Goal: Obtain resource: Download file/media

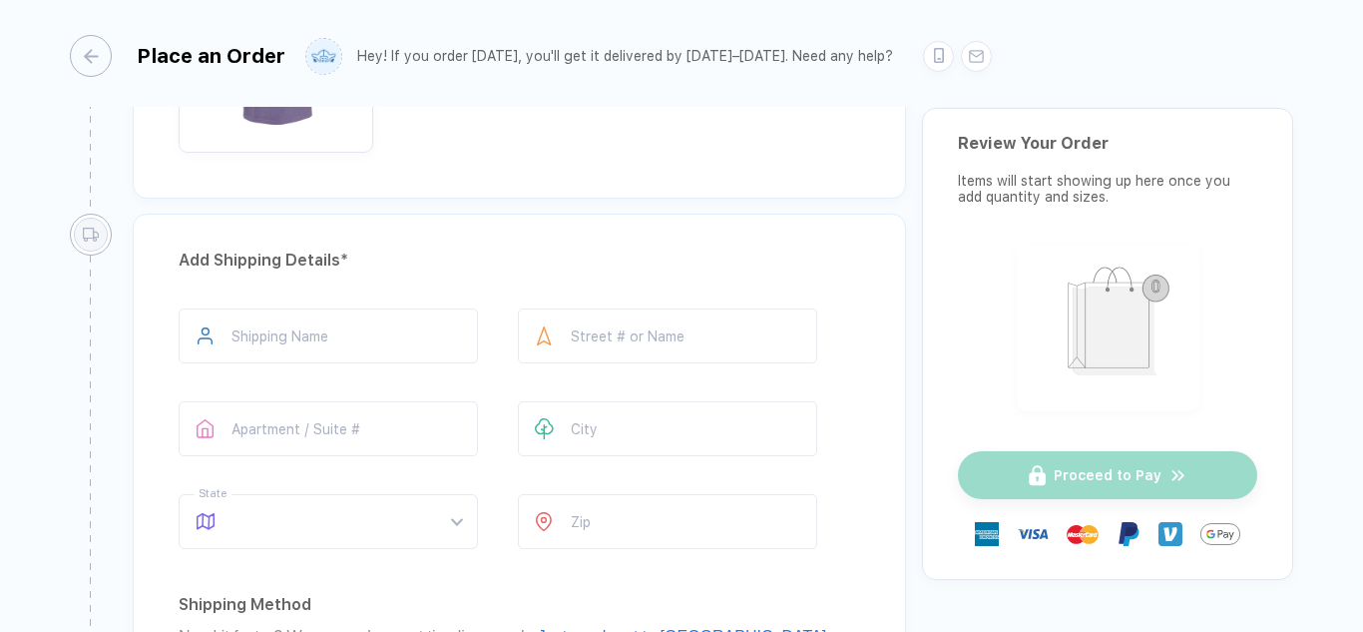
scroll to position [698, 0]
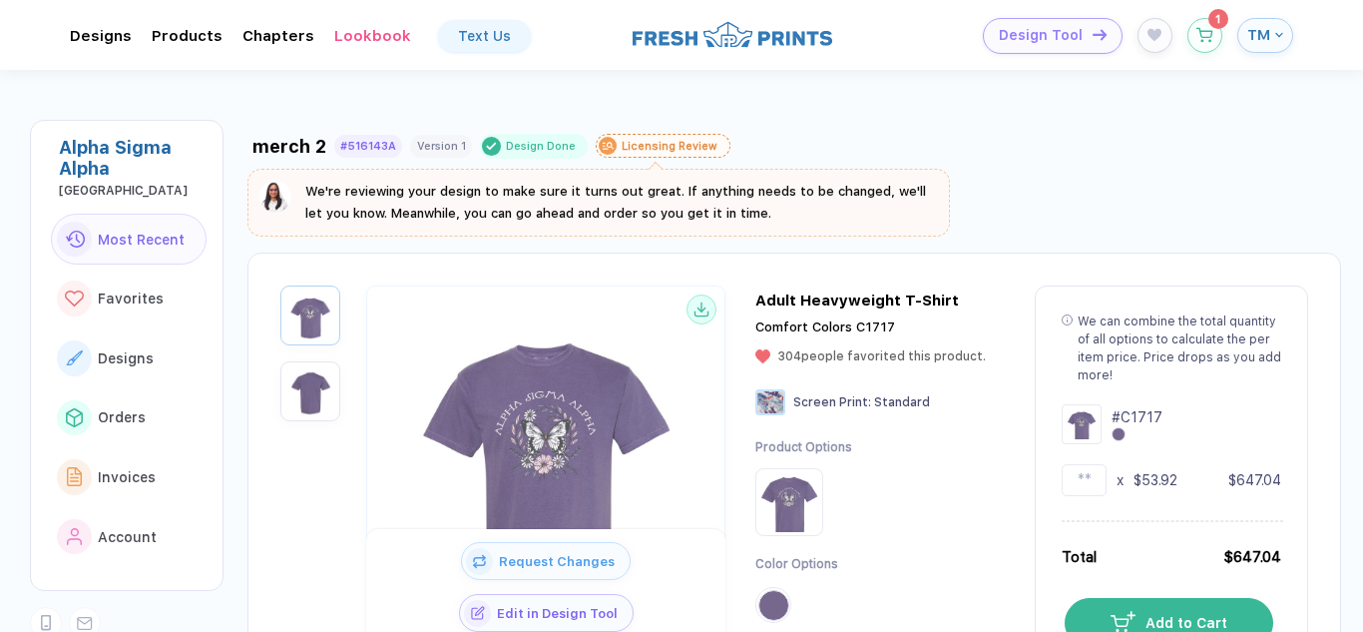
click at [1269, 39] on span "TM" at bounding box center [1258, 35] width 23 height 18
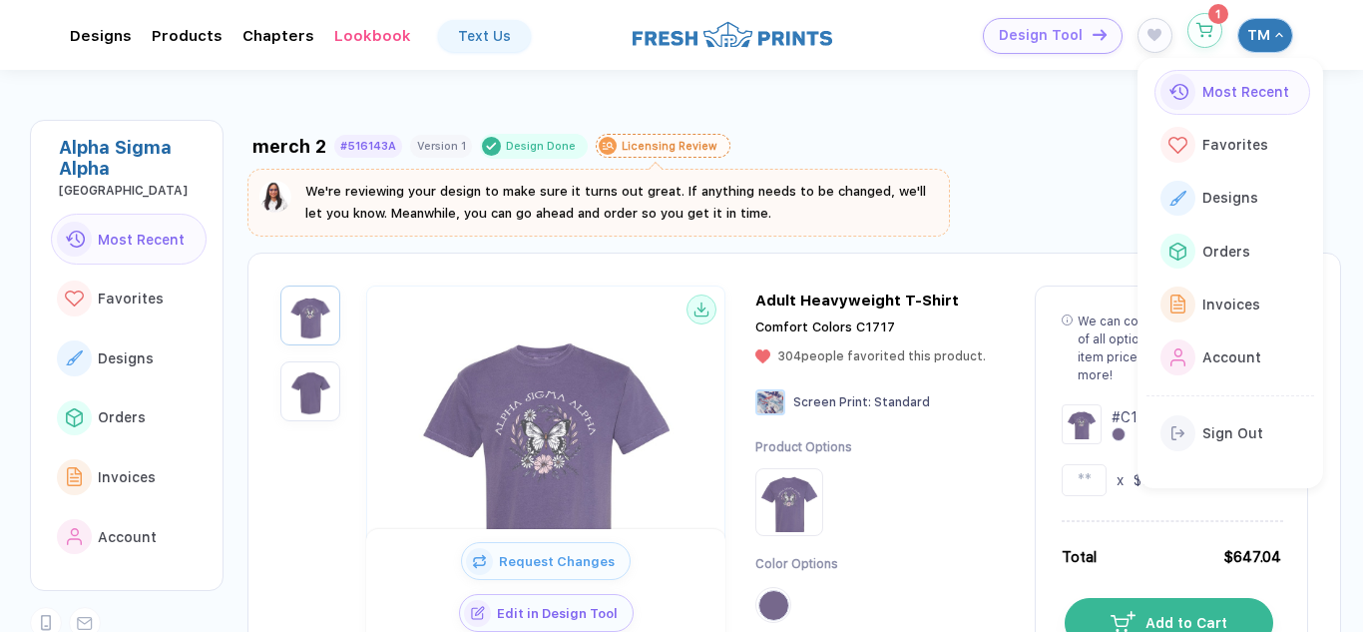
click at [1190, 45] on div "Design Tool 1 TM" at bounding box center [1089, 36] width 408 height 36
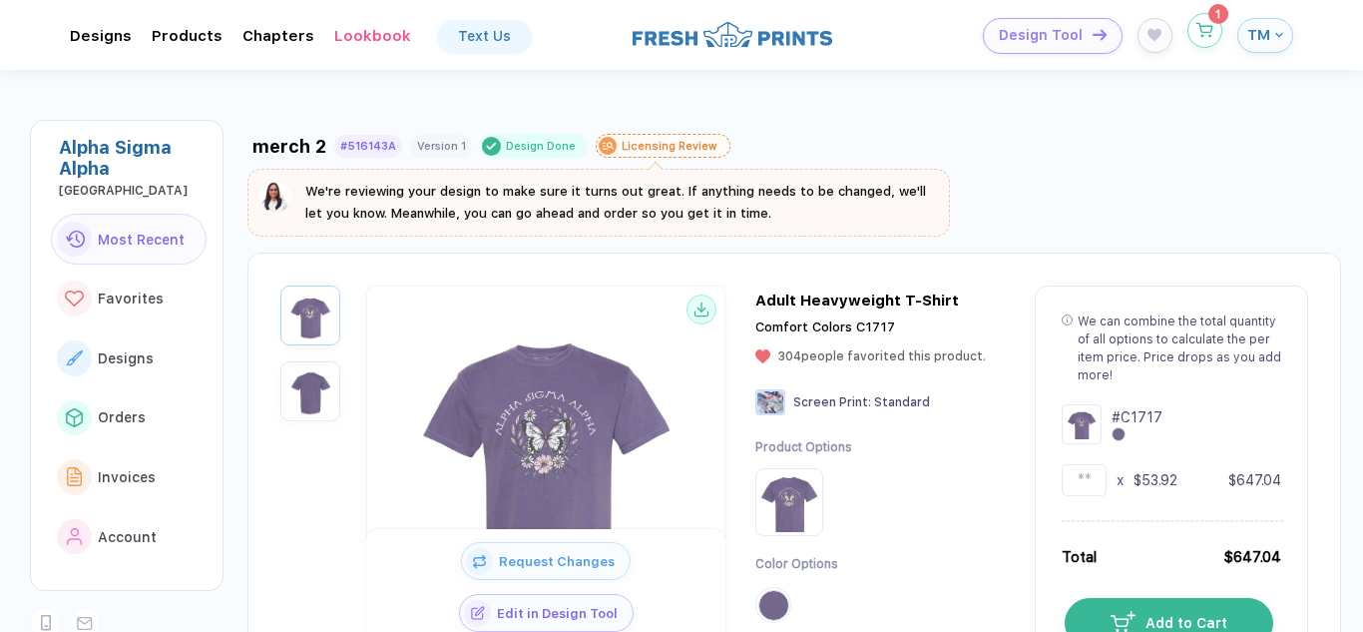
click at [1203, 45] on button "button" at bounding box center [1204, 30] width 35 height 35
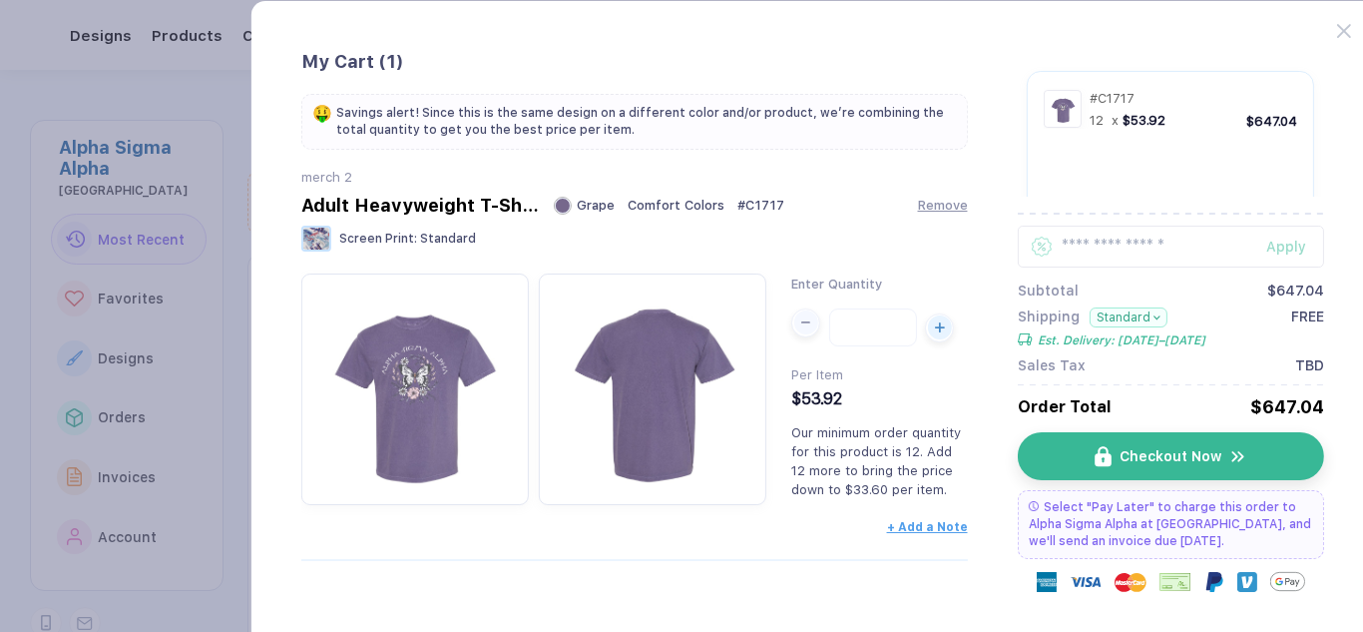
click at [802, 329] on div "button" at bounding box center [806, 322] width 24 height 24
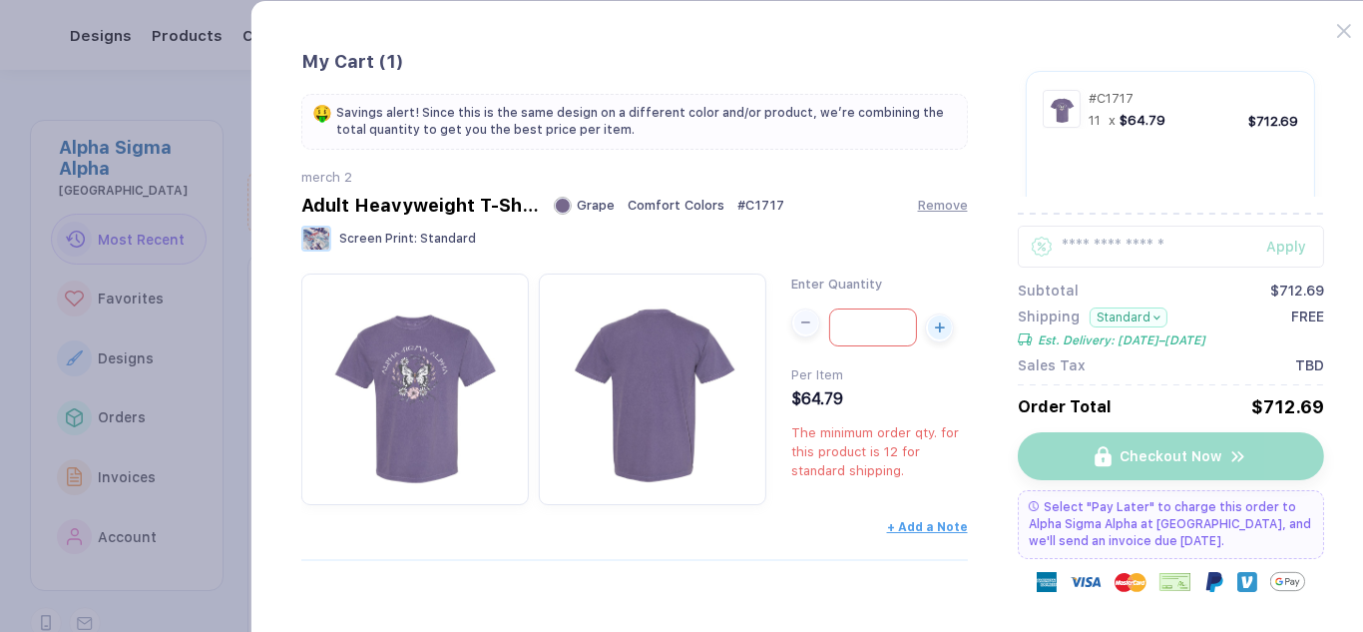
click at [802, 329] on div "button" at bounding box center [806, 322] width 24 height 24
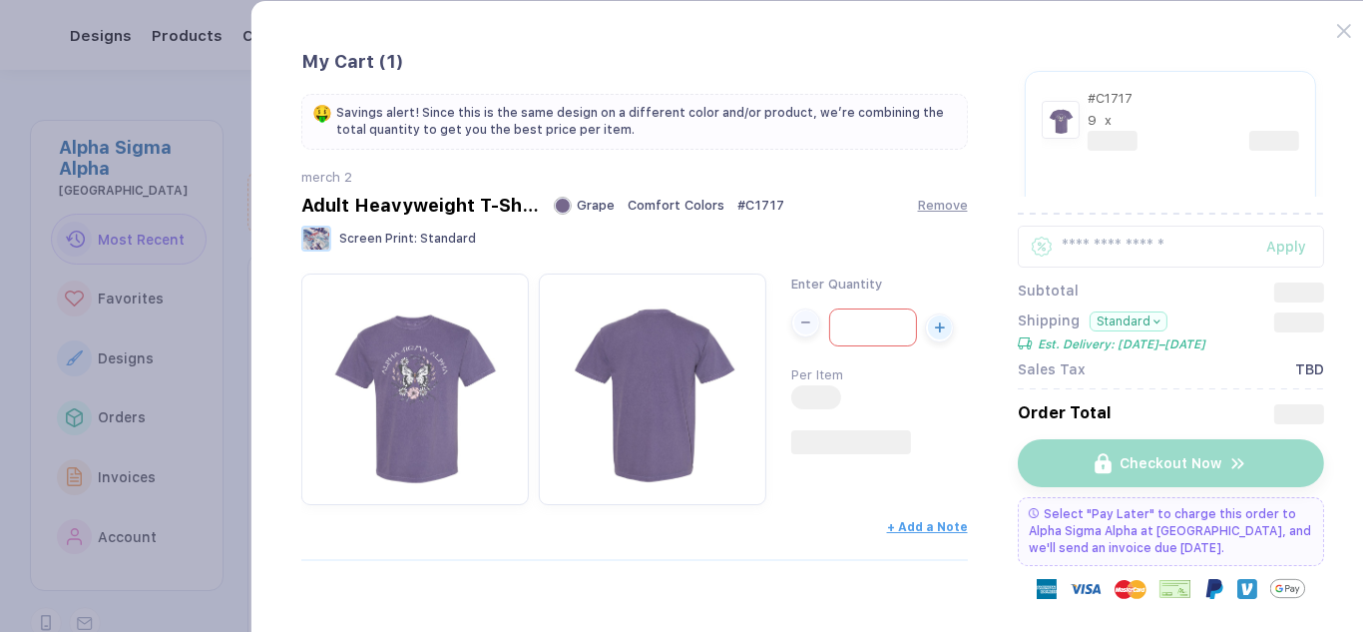
click at [802, 329] on div "button" at bounding box center [806, 322] width 24 height 24
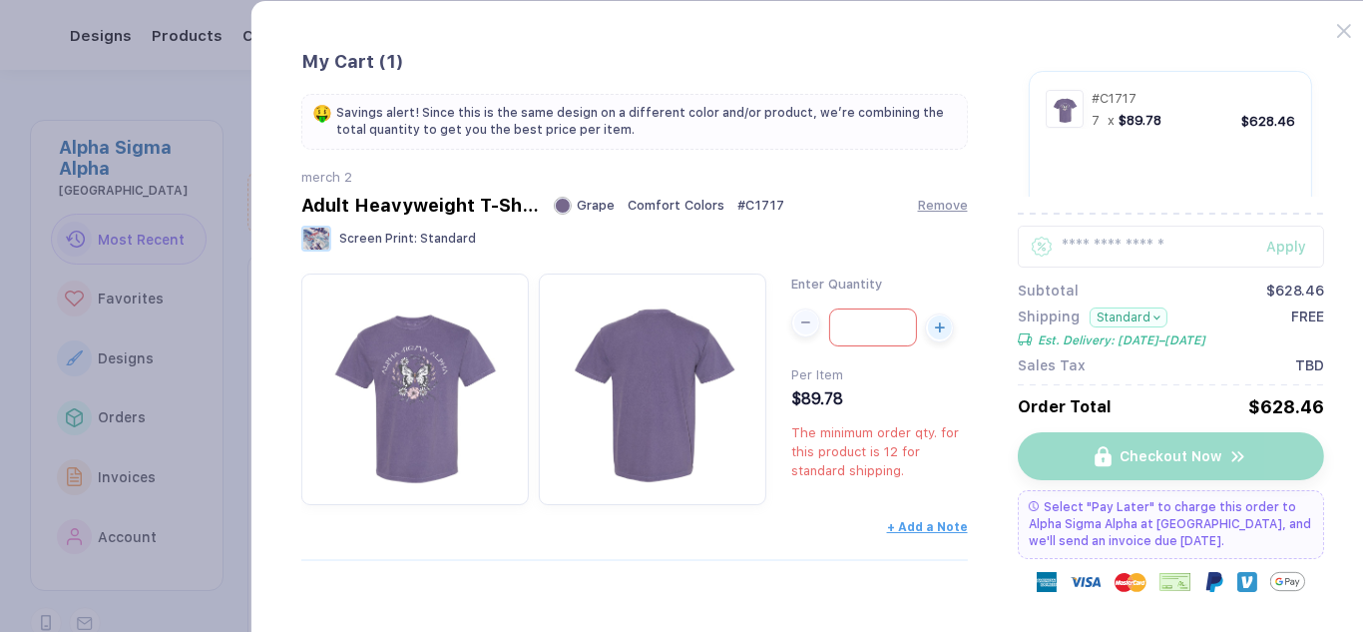
click at [802, 329] on div "button" at bounding box center [806, 322] width 24 height 24
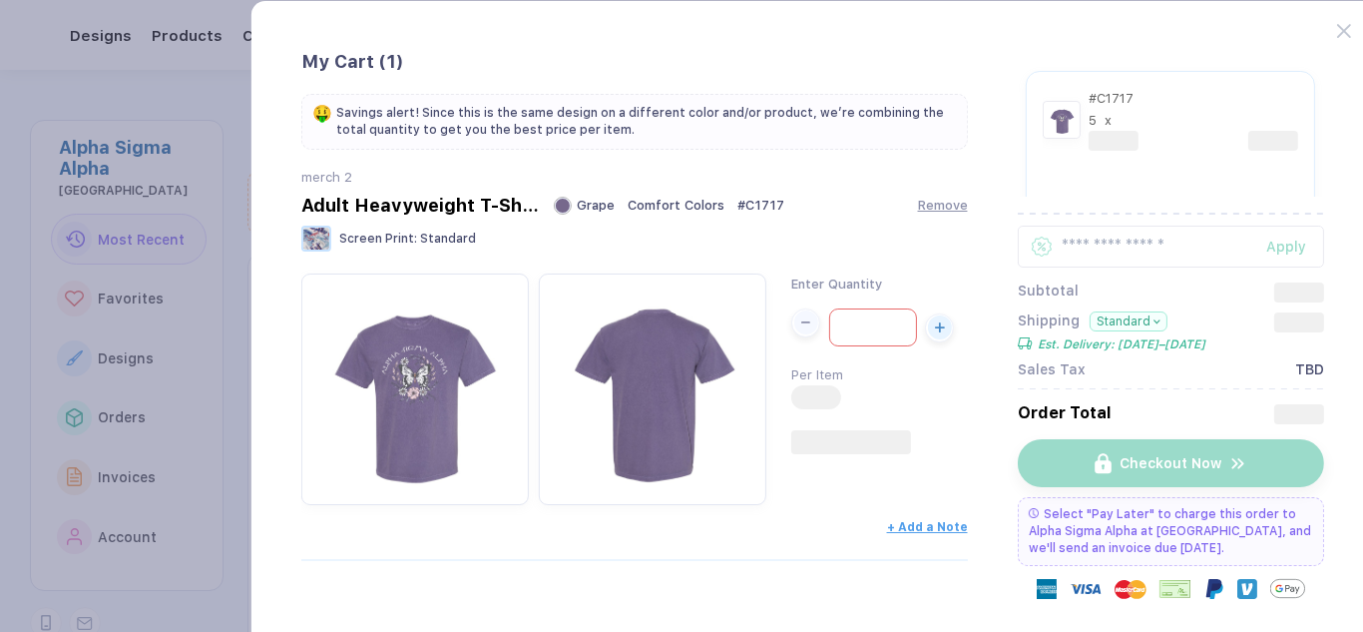
click at [802, 329] on div "button" at bounding box center [806, 322] width 24 height 24
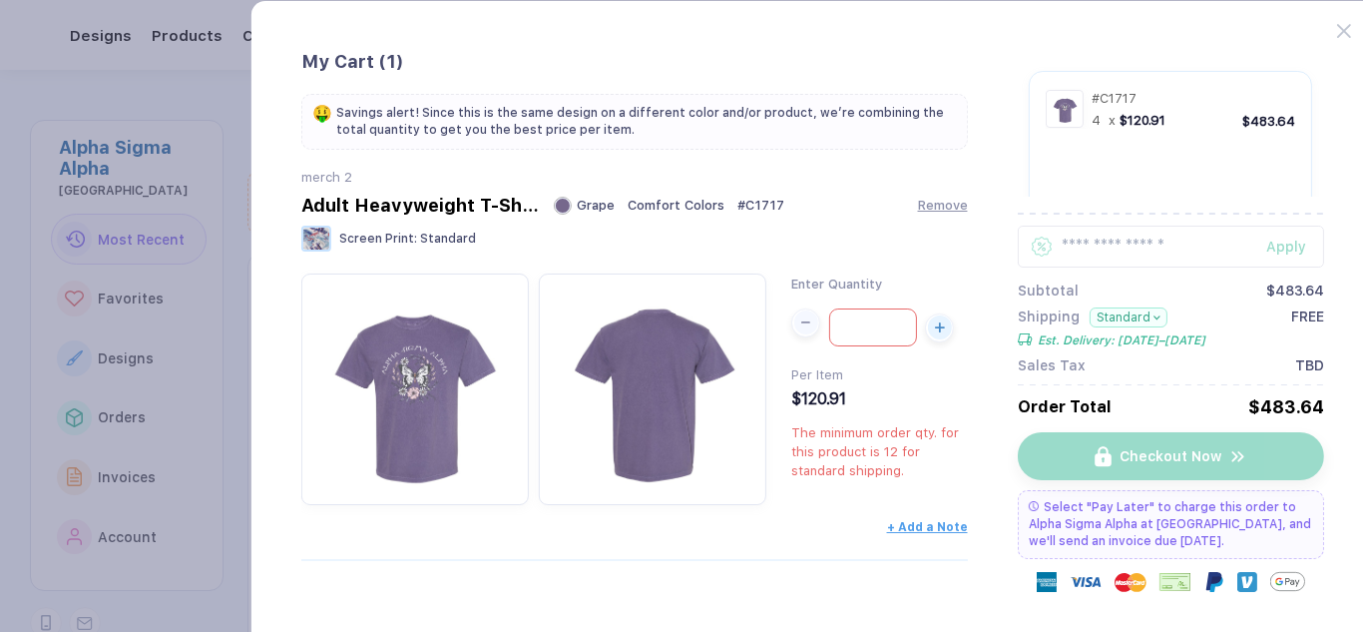
click at [802, 329] on div "button" at bounding box center [806, 322] width 24 height 24
type input "*"
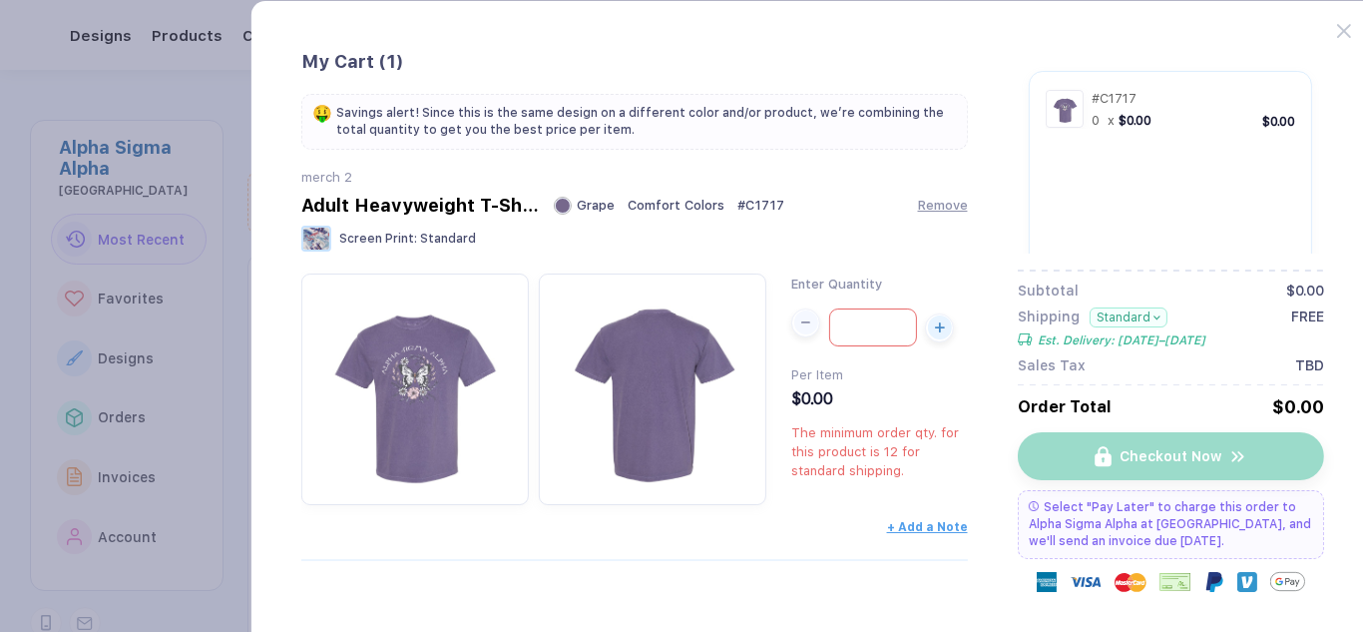
click at [802, 329] on div "button" at bounding box center [806, 322] width 24 height 24
click at [951, 385] on div "Per Item $0.00" at bounding box center [879, 386] width 176 height 44
click at [1344, 25] on icon at bounding box center [1344, 31] width 14 height 14
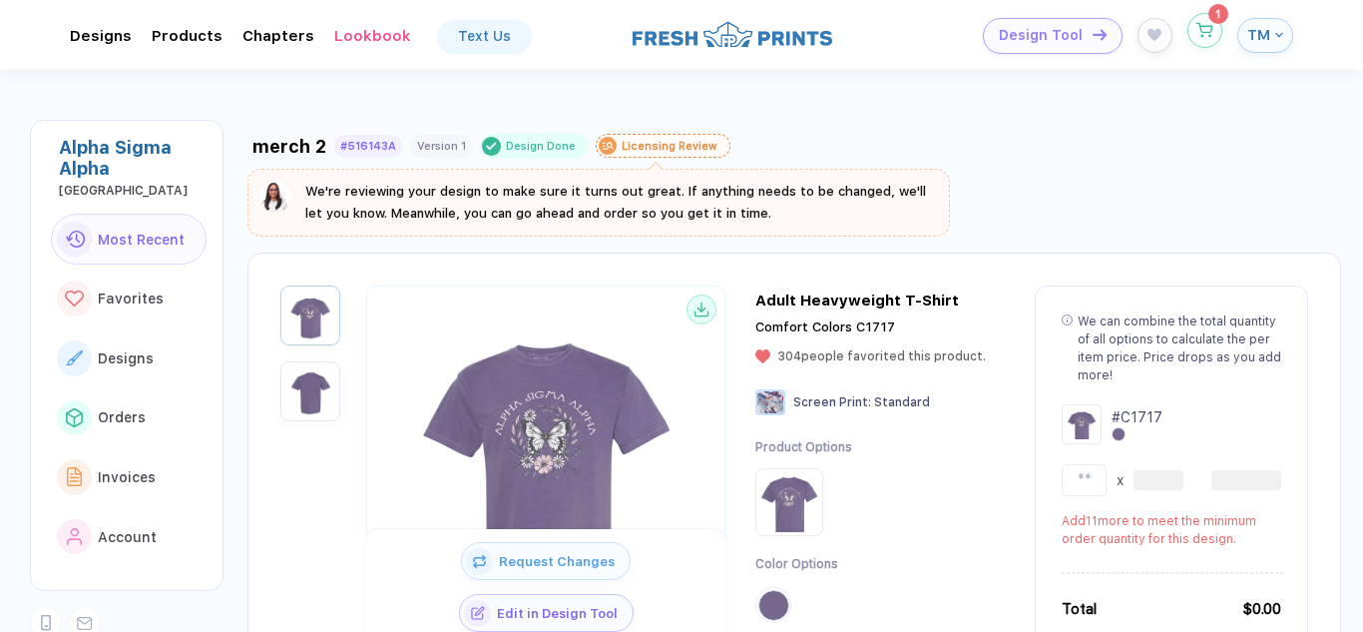
click at [1221, 45] on span "1" at bounding box center [1204, 31] width 35 height 36
click at [1203, 34] on icon "button" at bounding box center [1204, 30] width 17 height 15
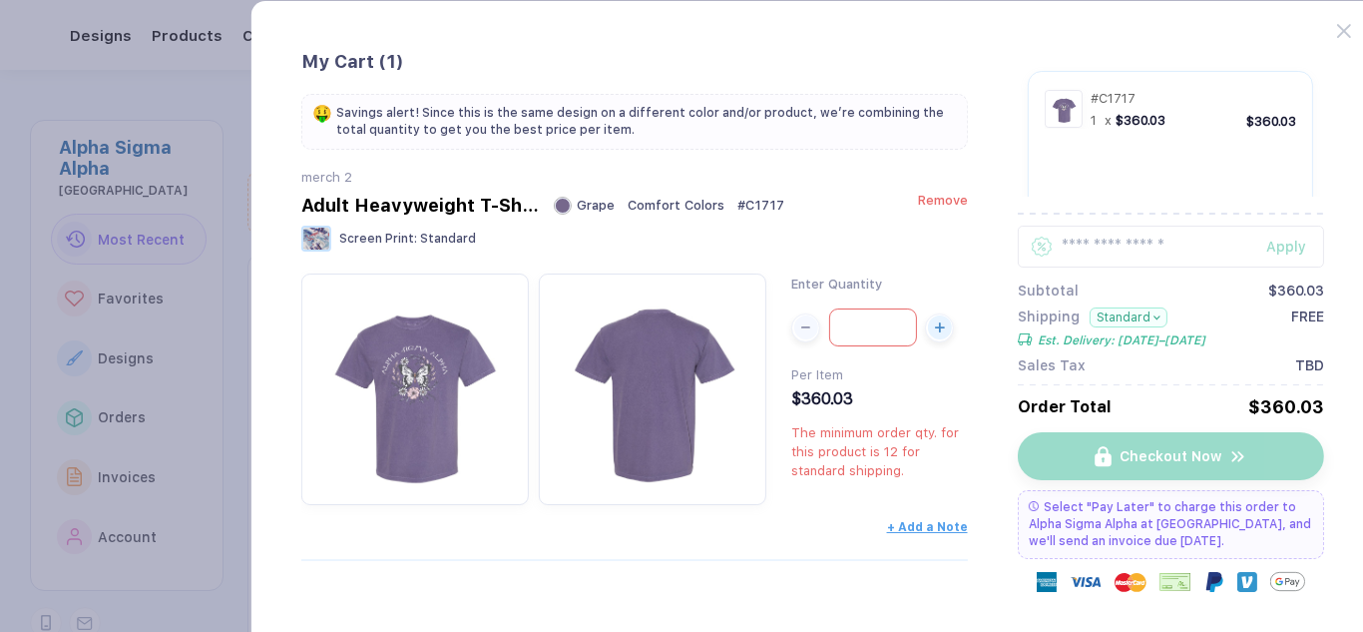
click at [951, 208] on span "Remove" at bounding box center [943, 200] width 50 height 15
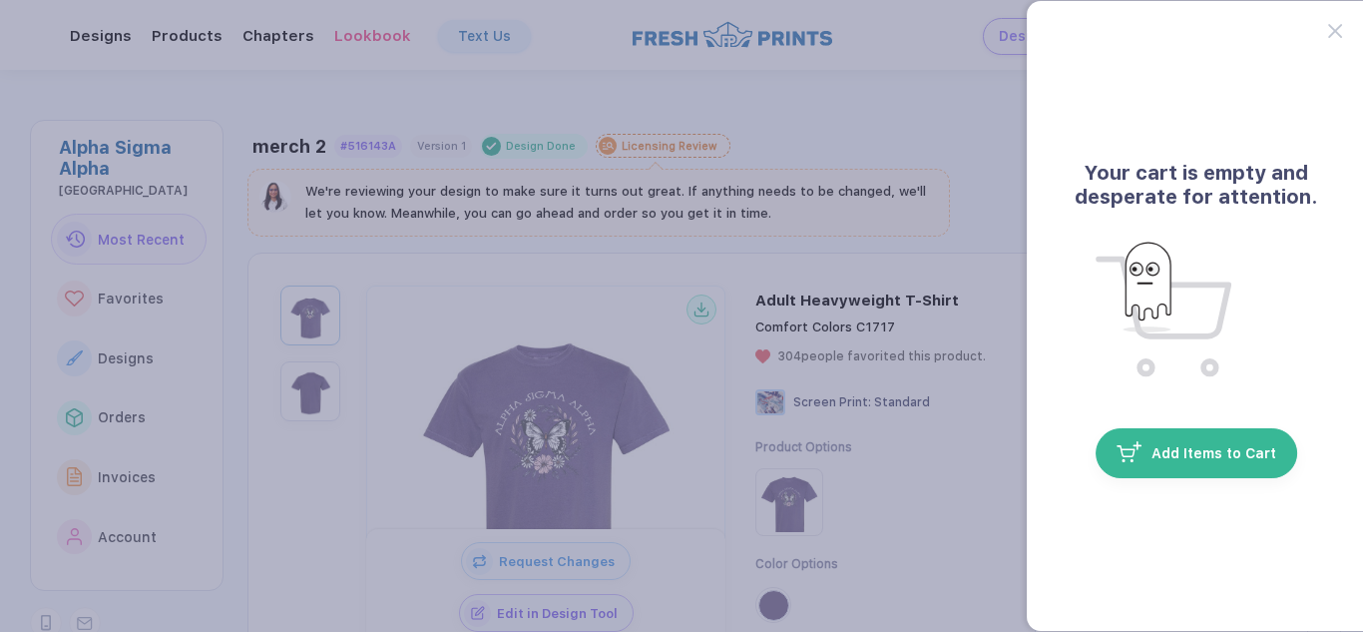
click at [967, 243] on button "button" at bounding box center [681, 316] width 1363 height 632
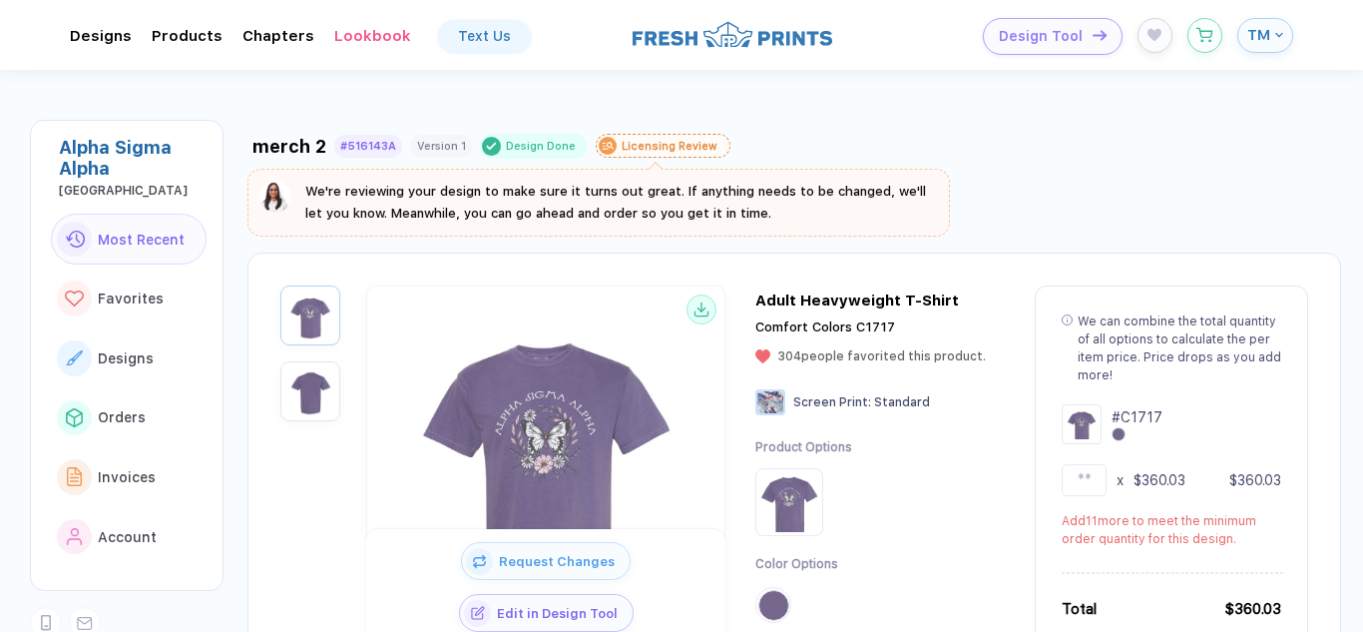
click at [1261, 40] on span "TM" at bounding box center [1258, 35] width 23 height 18
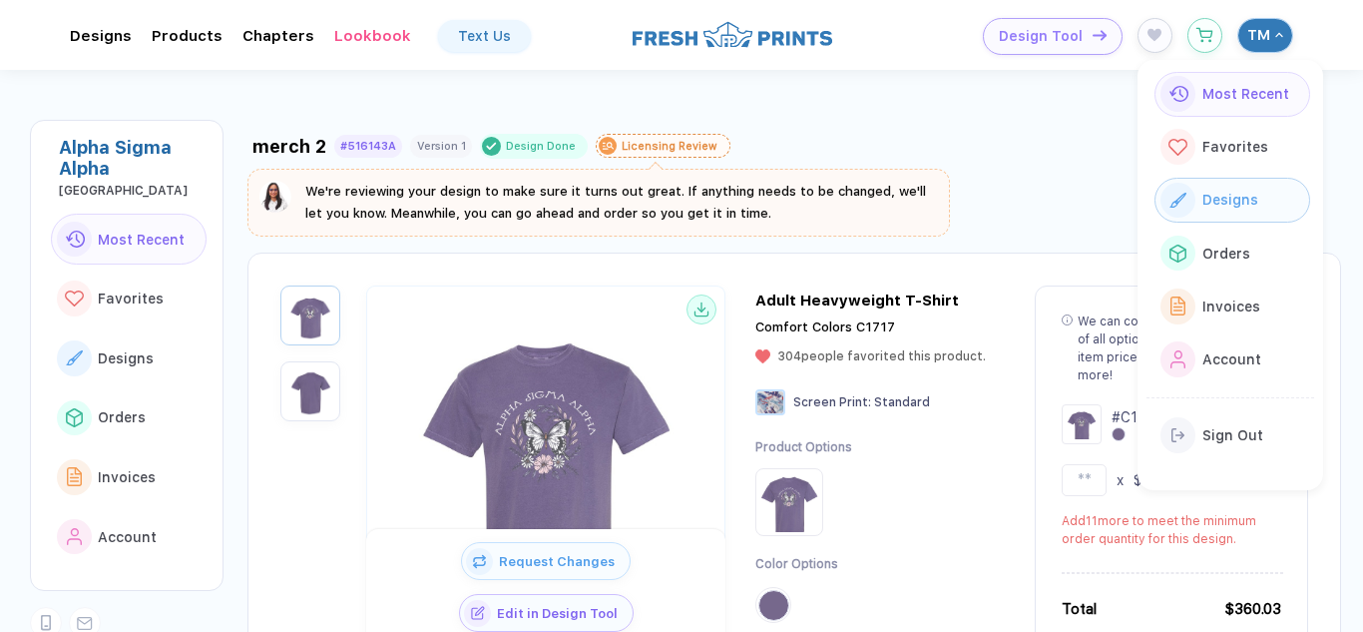
click at [1194, 206] on div "button" at bounding box center [1178, 201] width 36 height 36
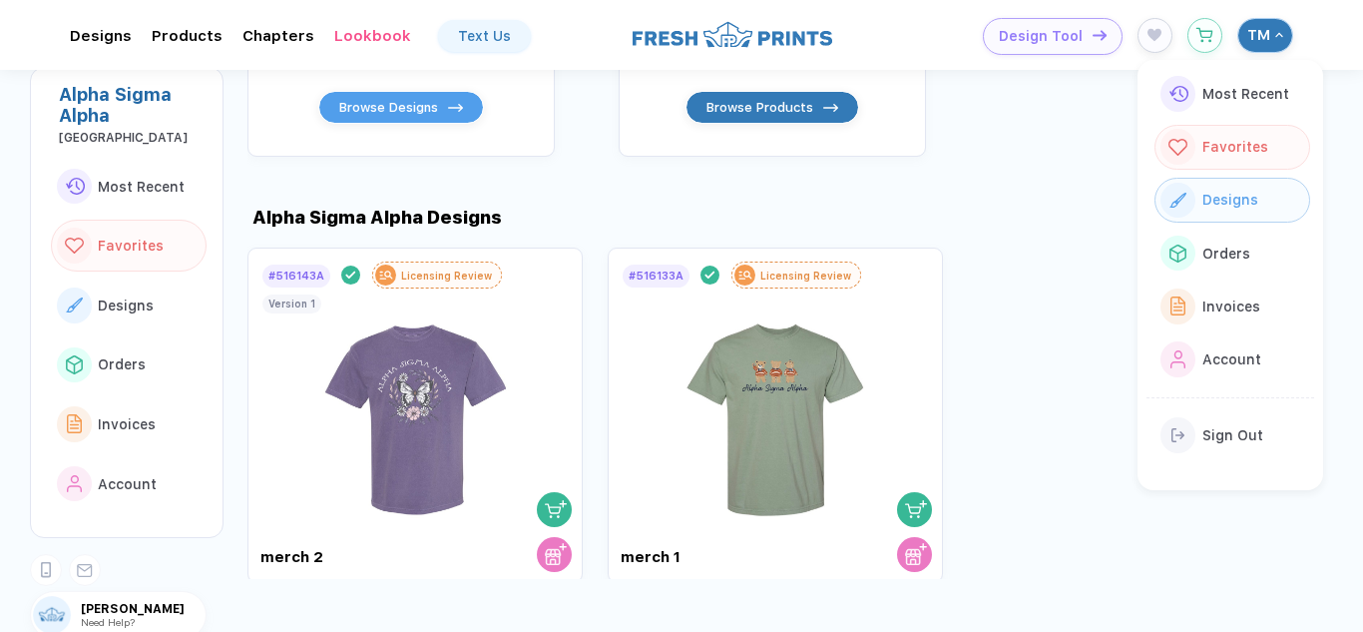
scroll to position [60, 0]
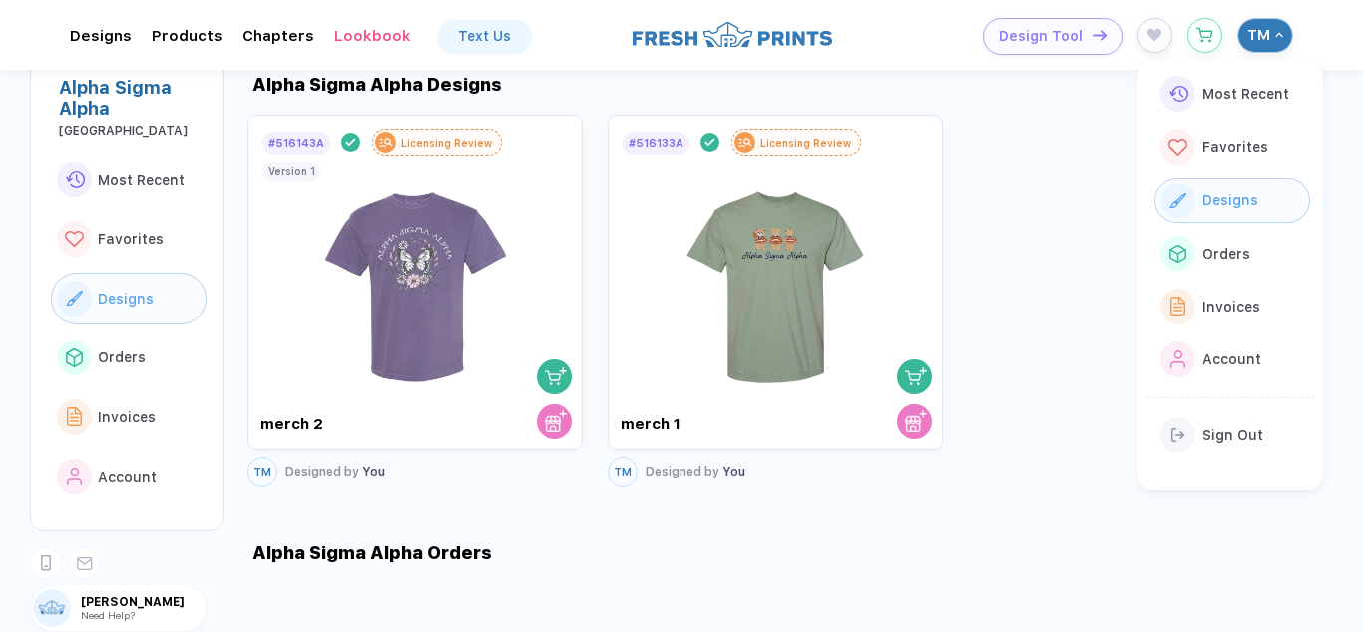
click at [1022, 231] on div "# 516143A Design Done Licensing Review merch 2 Version 1 TM Designed by You # 5…" at bounding box center [804, 301] width 1115 height 382
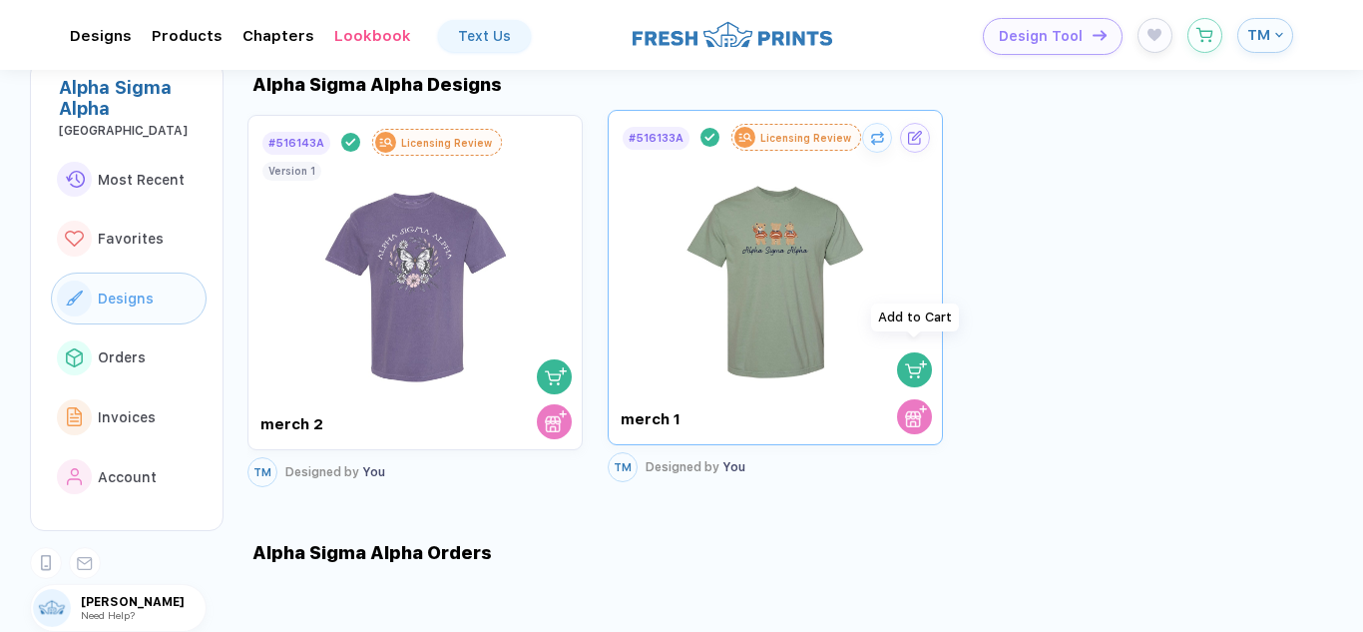
click at [923, 358] on img "button" at bounding box center [916, 369] width 22 height 22
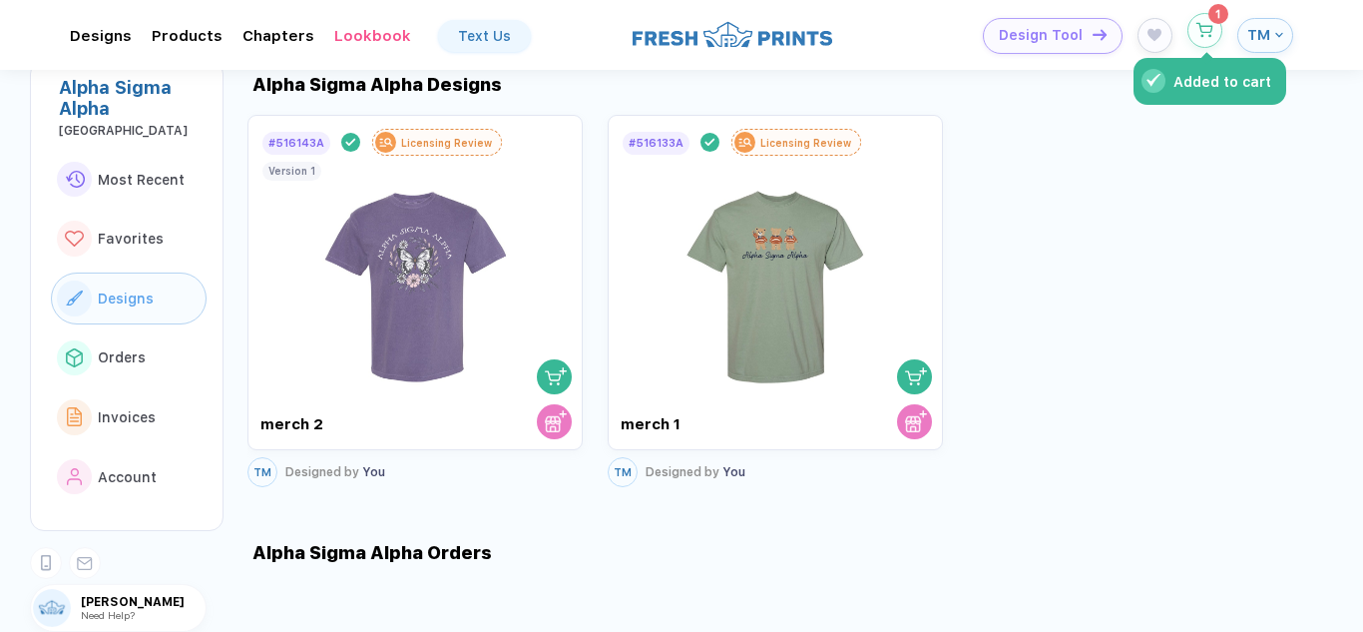
click at [1207, 29] on icon "button" at bounding box center [1204, 30] width 17 height 15
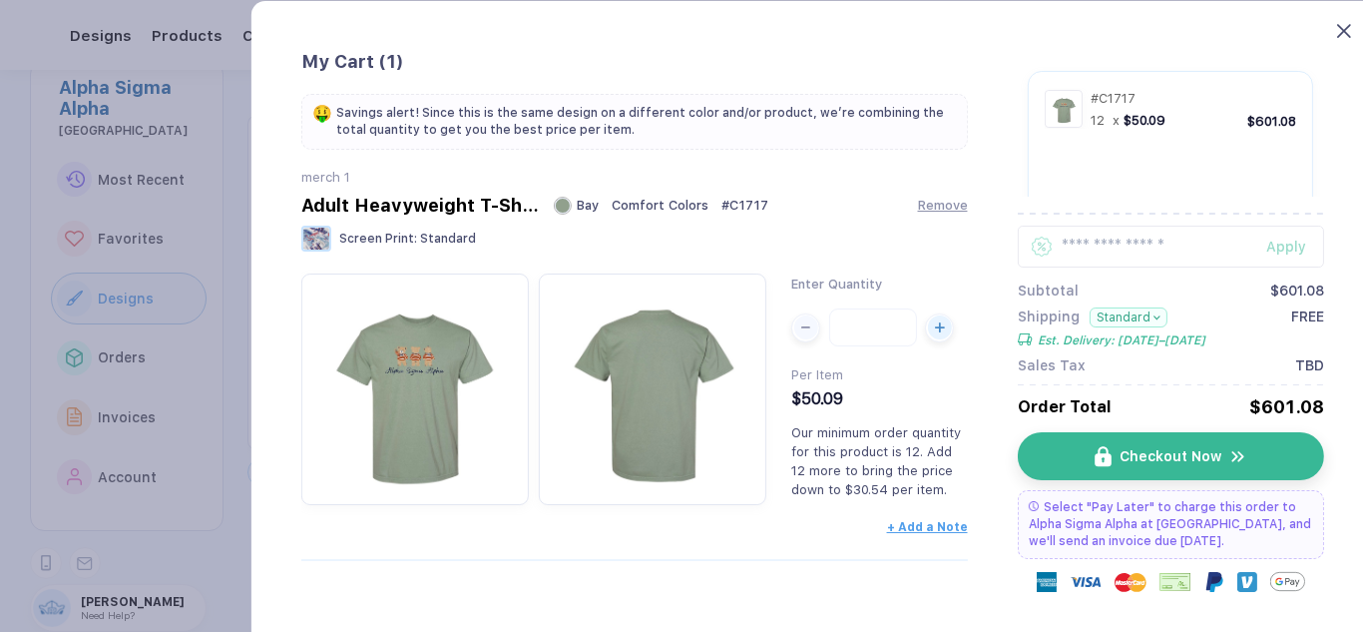
click at [1343, 31] on icon at bounding box center [1344, 31] width 14 height 14
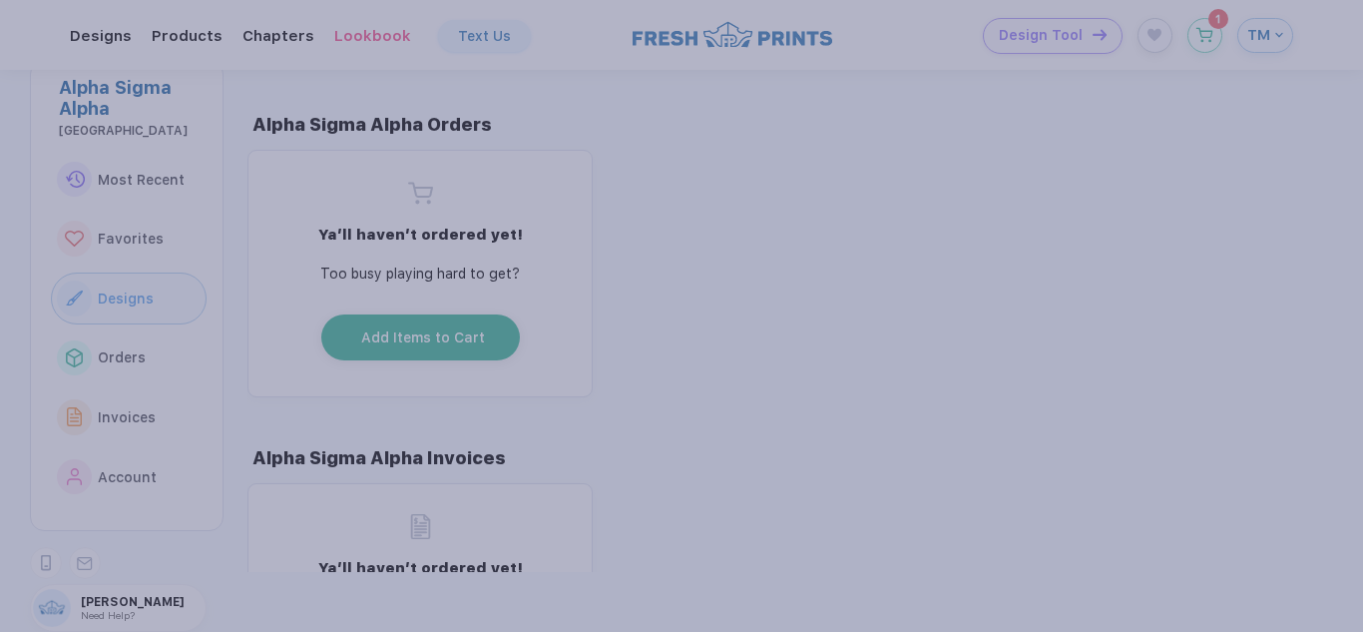
scroll to position [1127, 0]
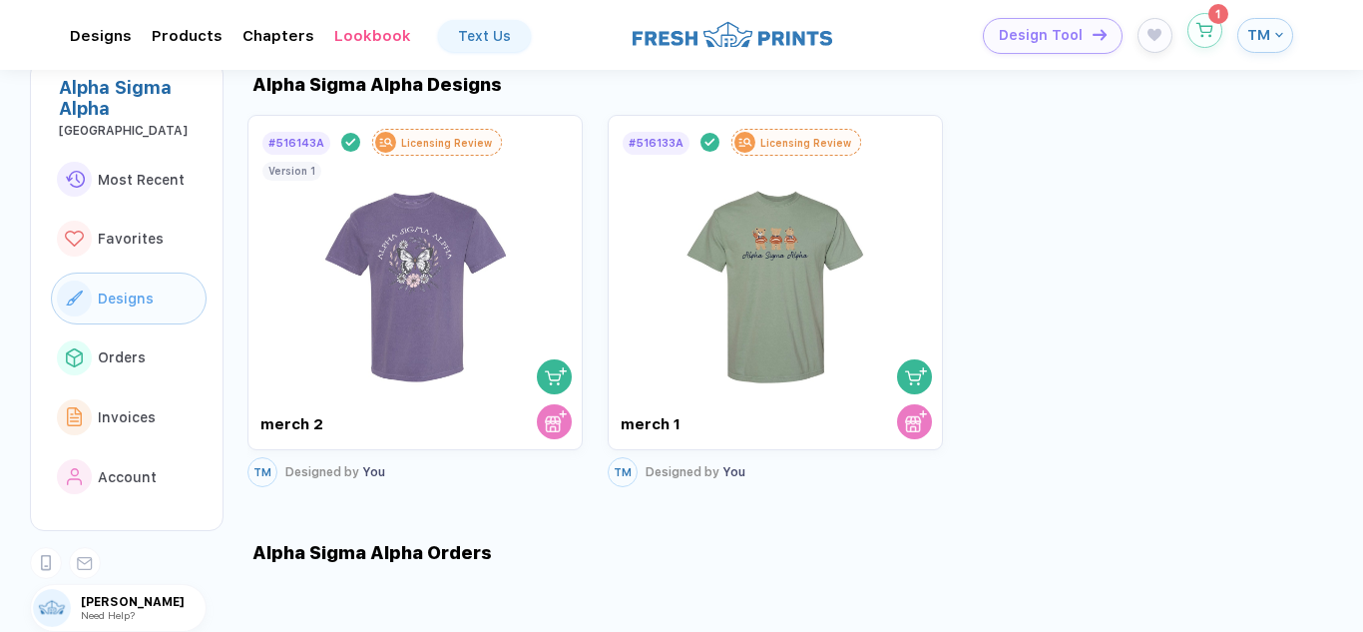
click at [1210, 41] on button "button" at bounding box center [1204, 30] width 35 height 35
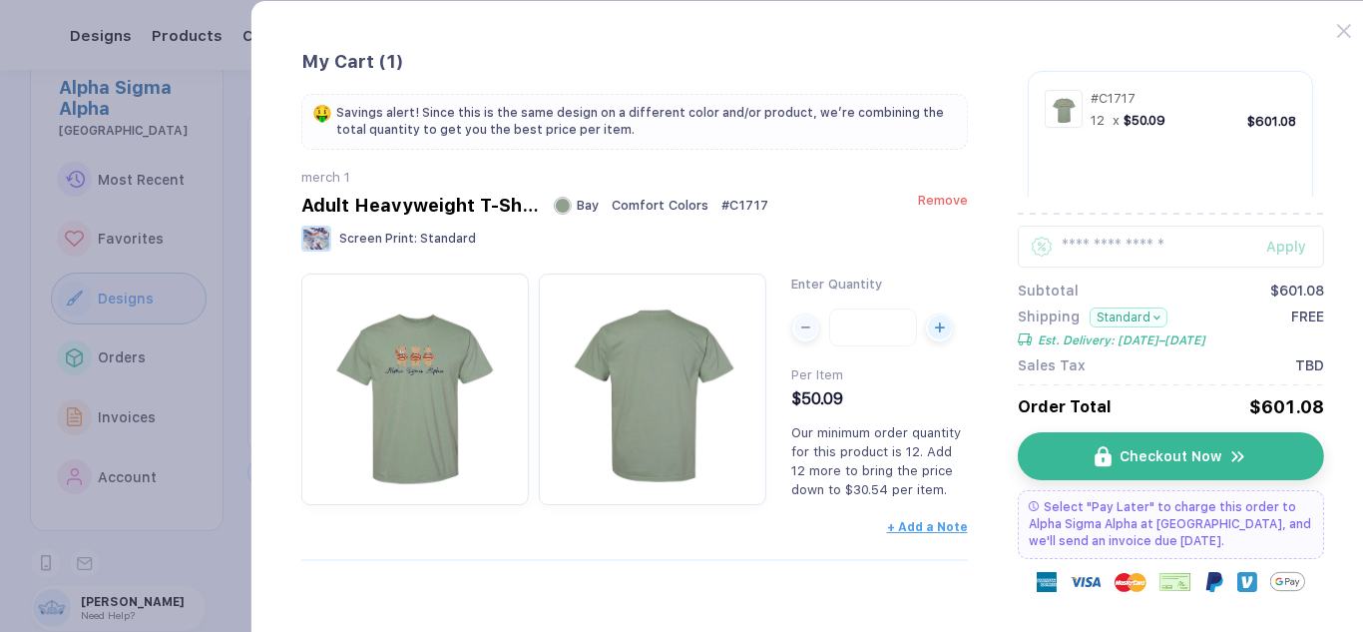
click at [949, 202] on span "Remove" at bounding box center [943, 200] width 50 height 15
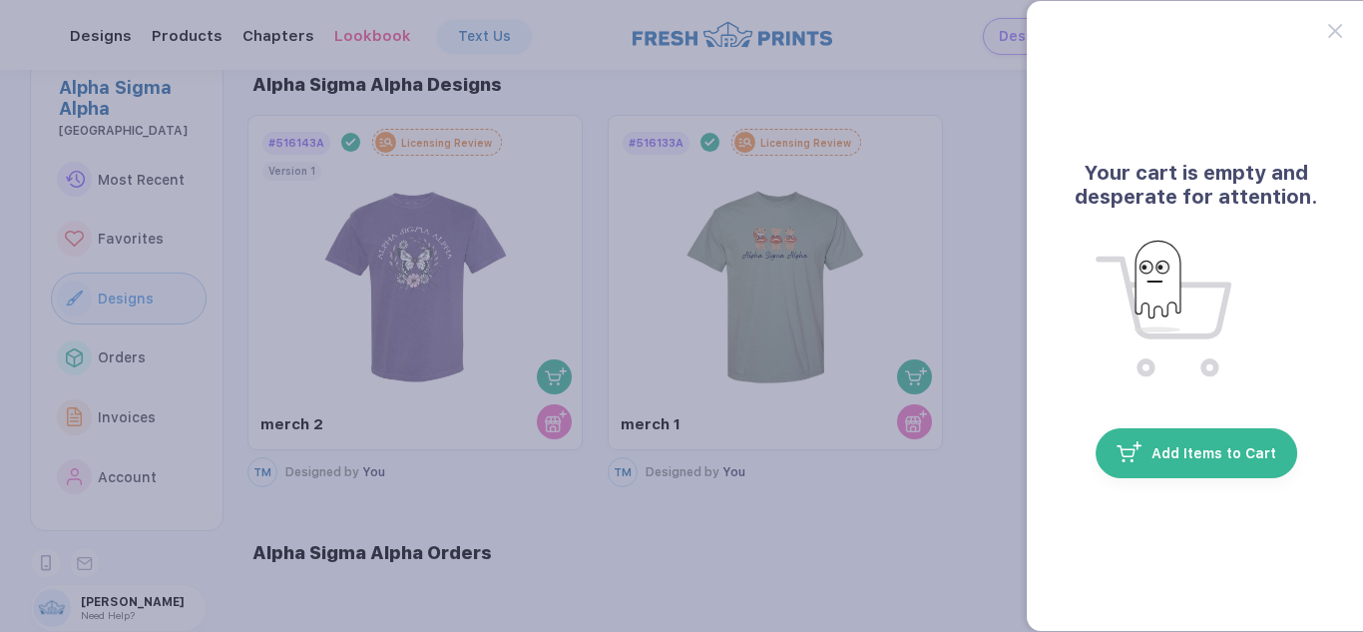
click at [531, 360] on button "button" at bounding box center [681, 316] width 1363 height 632
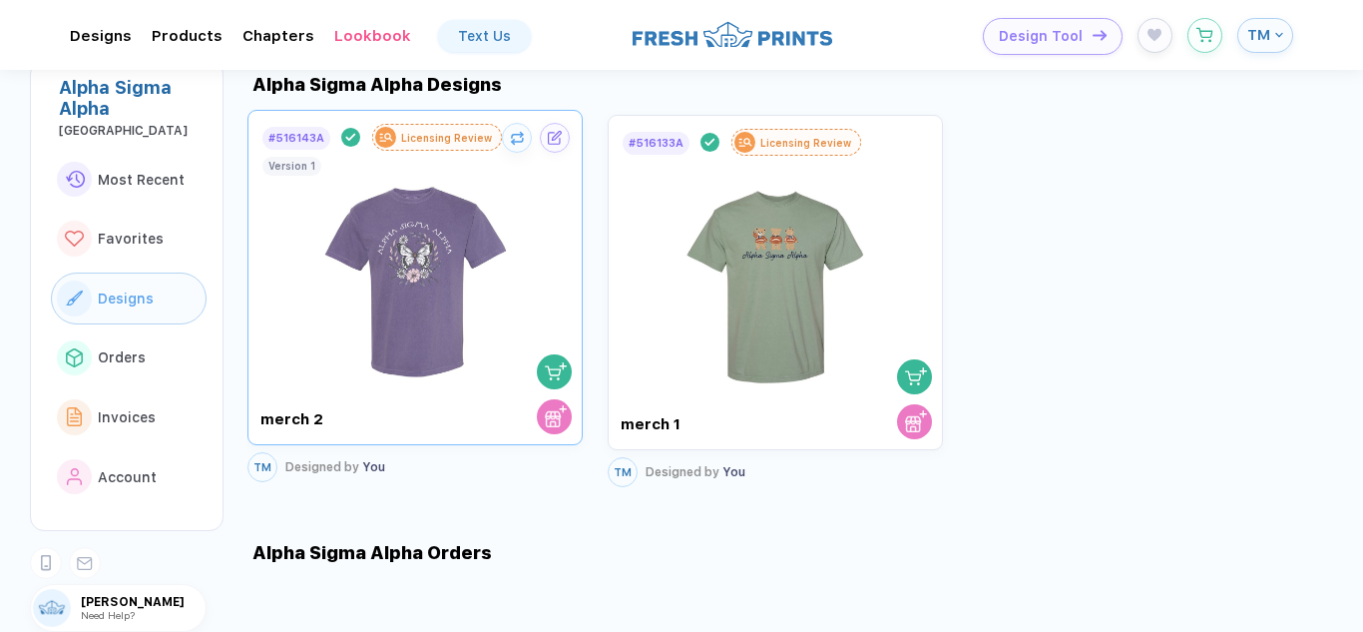
click at [299, 160] on div "Version 1" at bounding box center [291, 166] width 47 height 12
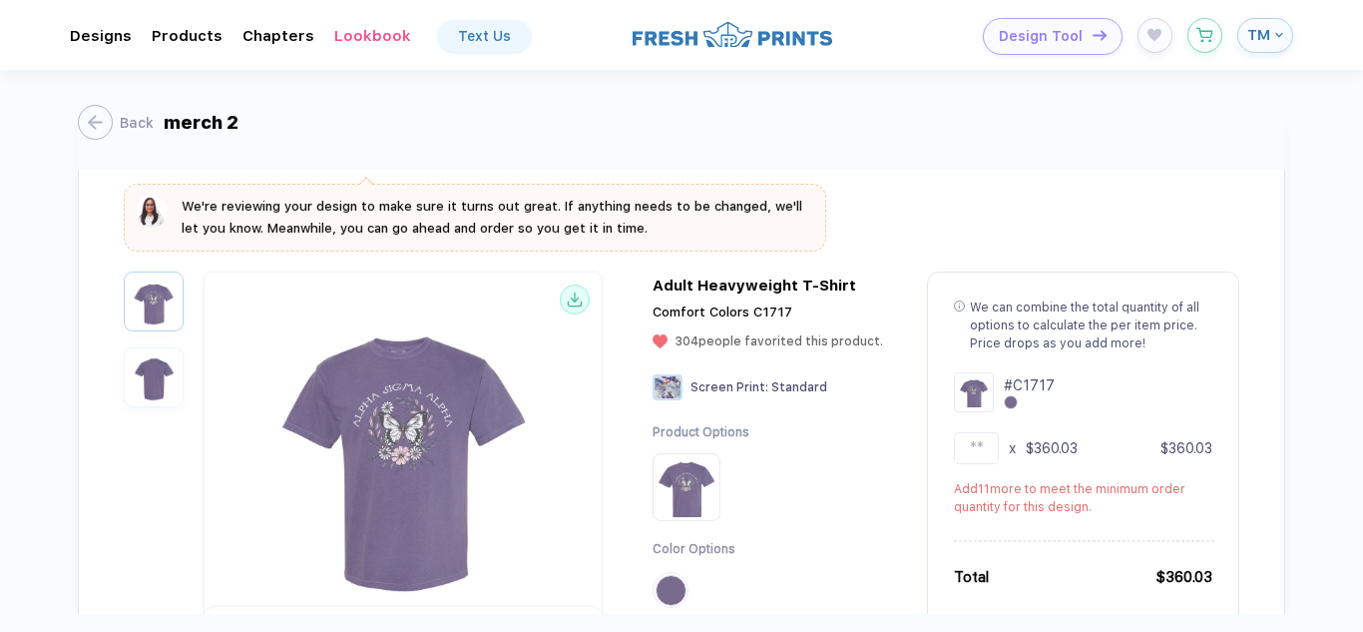
scroll to position [299, 0]
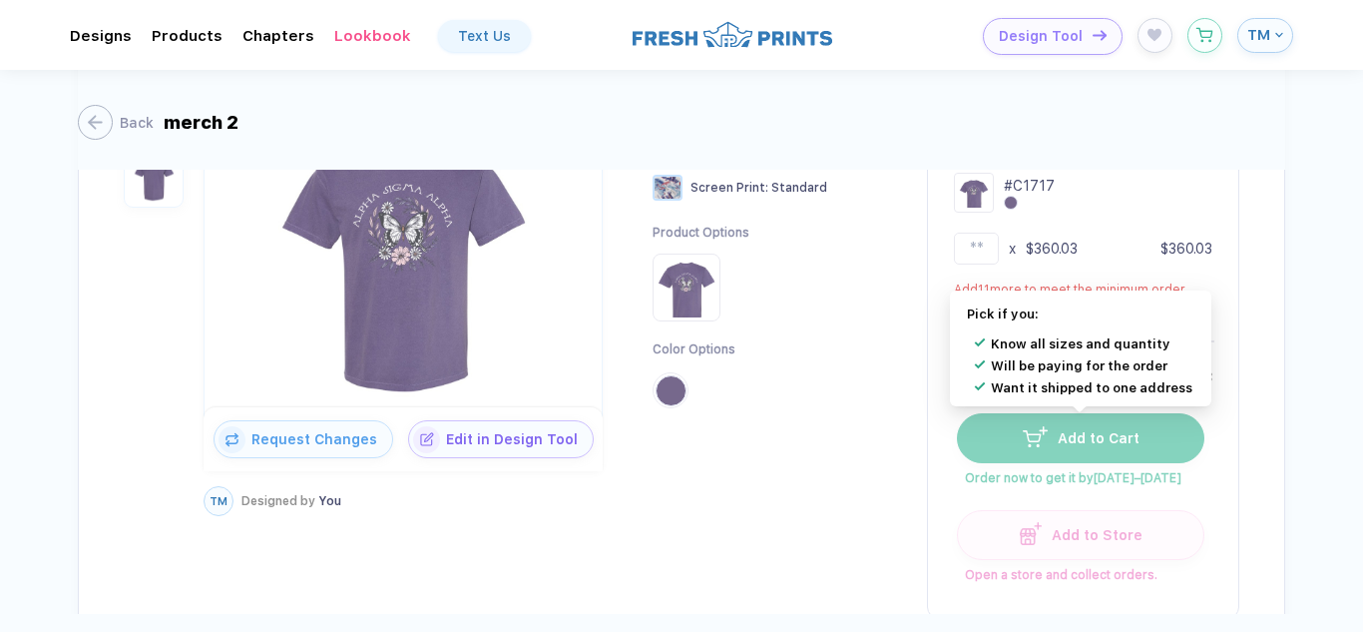
click at [1065, 447] on button "Add to Cart" at bounding box center [1080, 438] width 247 height 50
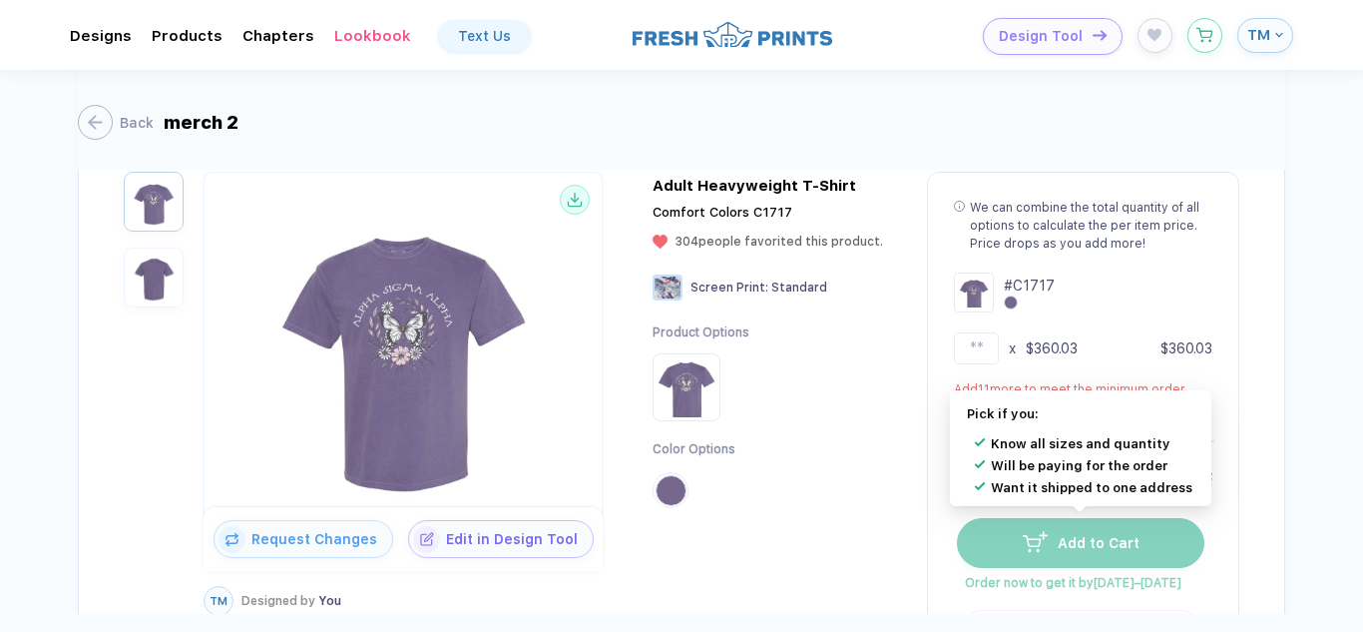
scroll to position [100, 0]
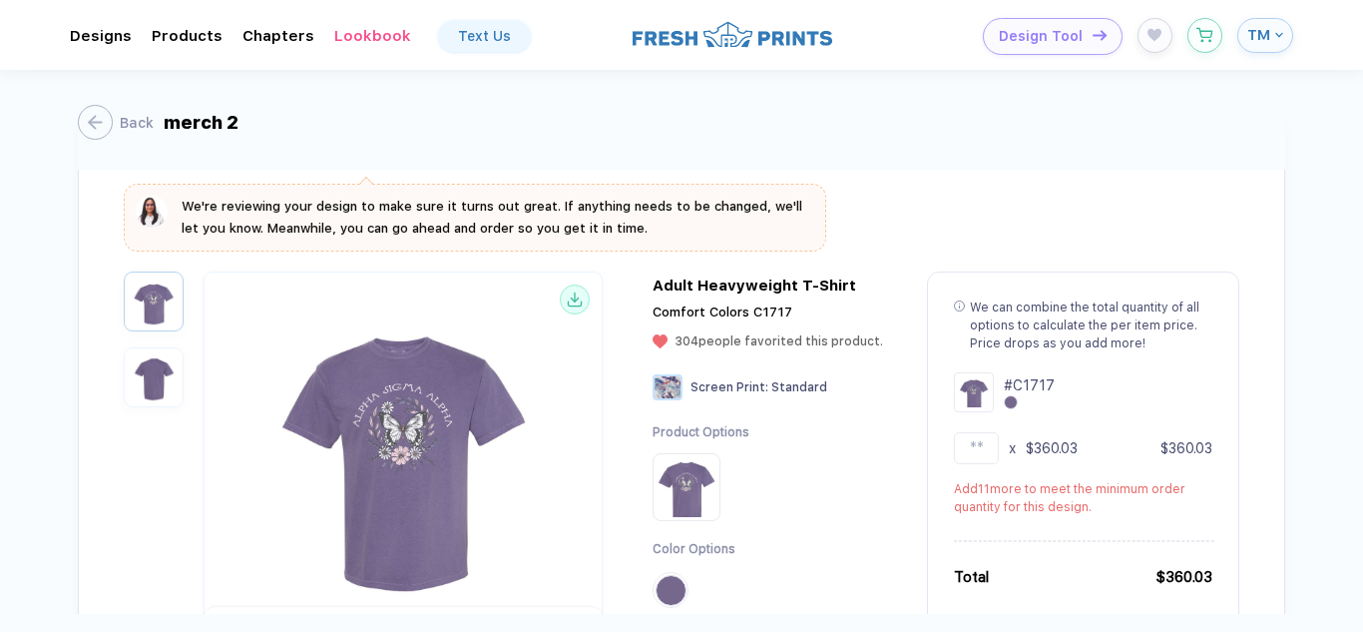
drag, startPoint x: 995, startPoint y: 449, endPoint x: 931, endPoint y: 457, distance: 64.3
click at [936, 458] on div "We can combine the total quantity of all options to calculate the per item pric…" at bounding box center [1083, 544] width 312 height 547
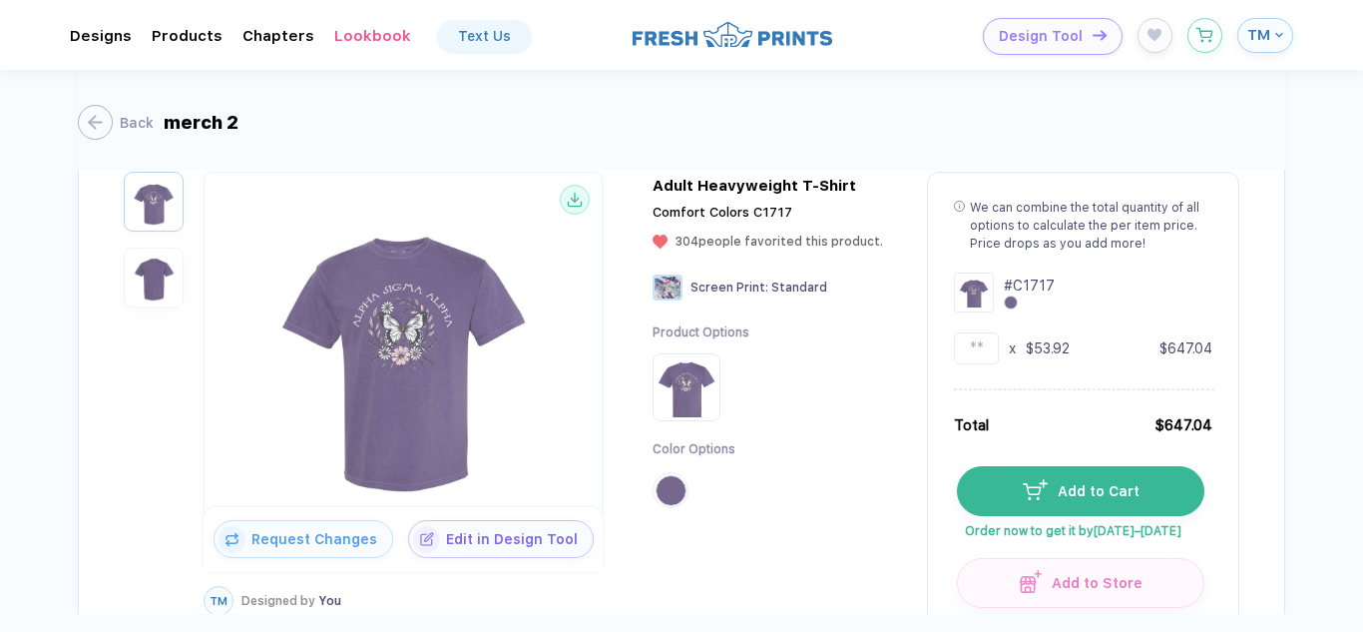
scroll to position [0, 0]
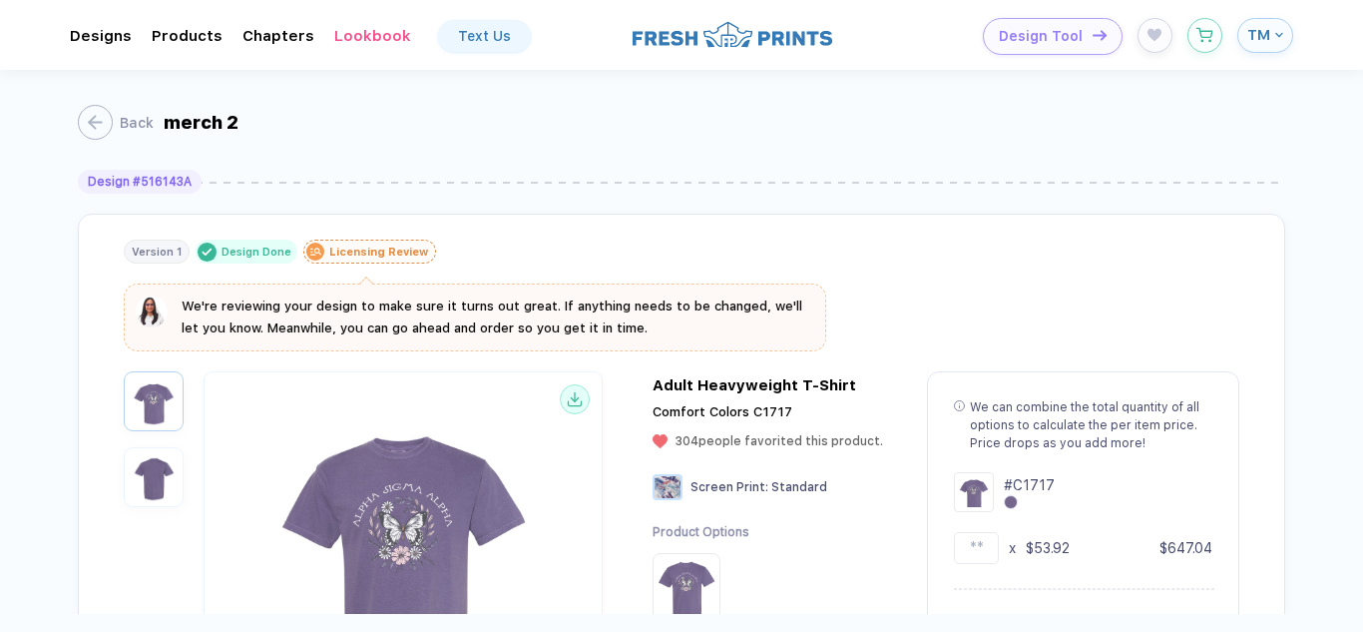
type input "**"
click at [1286, 41] on button "TM" at bounding box center [1265, 35] width 56 height 35
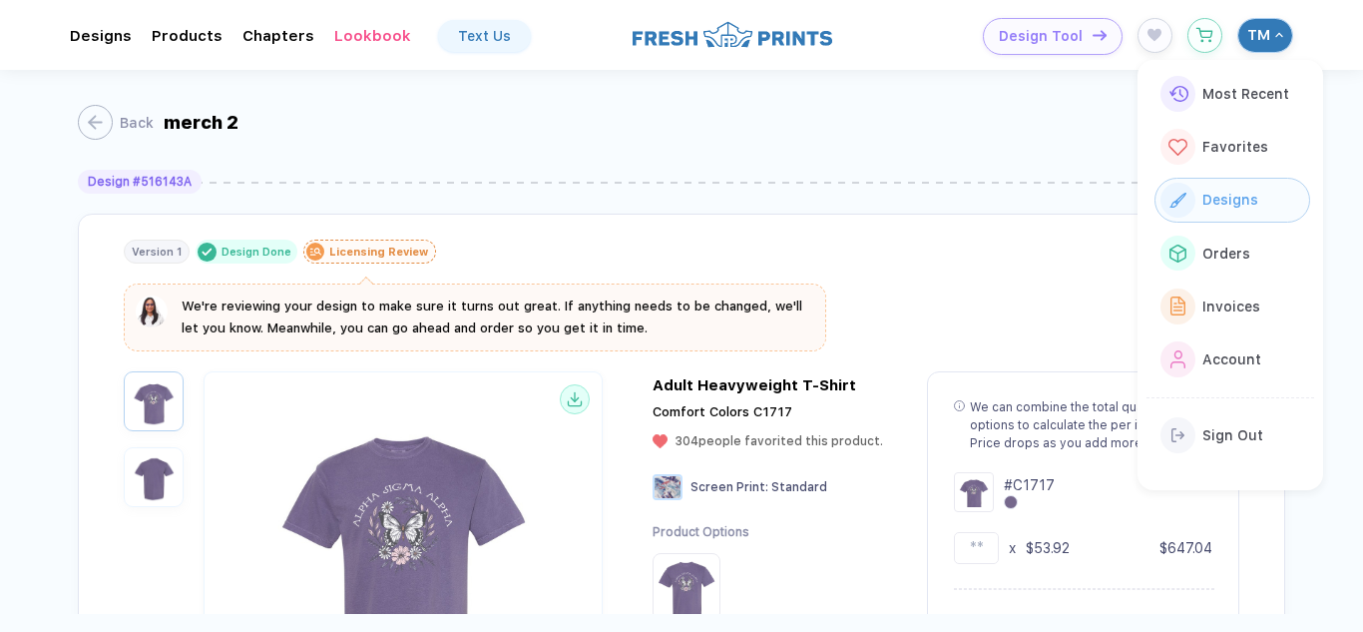
click at [1219, 190] on div "Designs" at bounding box center [1226, 200] width 62 height 22
click at [1246, 194] on span "Designs" at bounding box center [1230, 200] width 56 height 16
click at [91, 137] on div "button" at bounding box center [85, 122] width 35 height 35
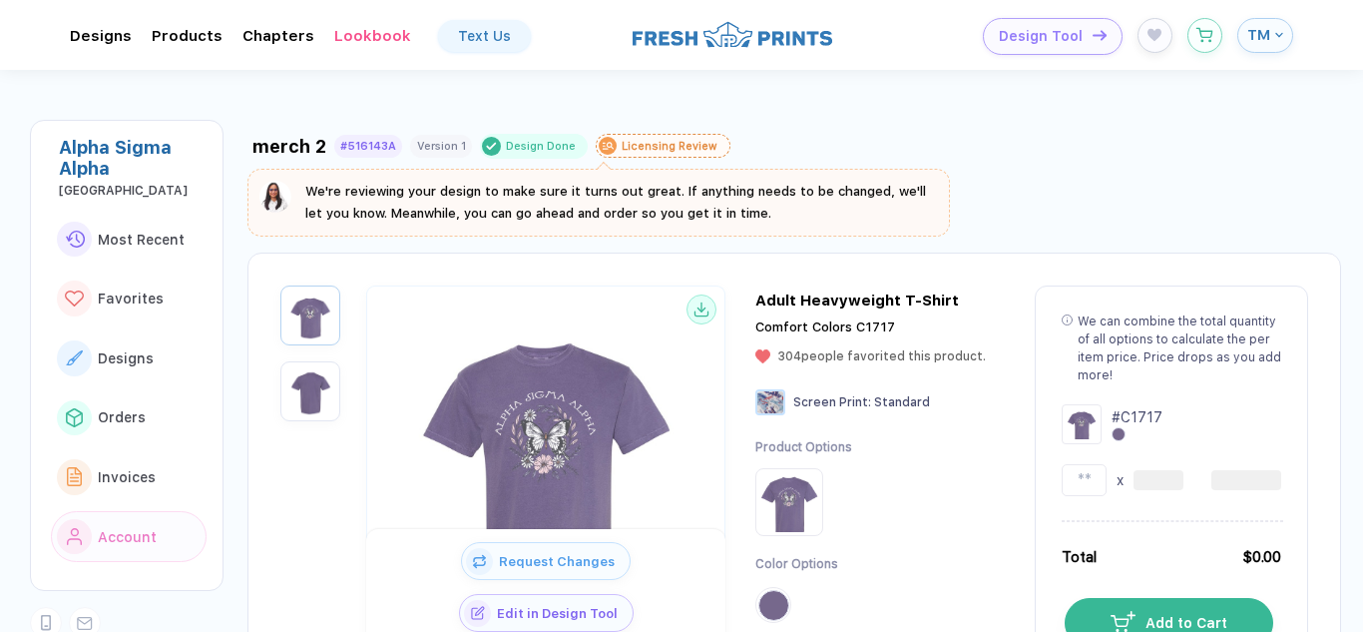
type input "**"
click at [1085, 194] on div "merch 2 #516143A Version 1 Design Done Licensing Review We're reviewing your de…" at bounding box center [793, 181] width 1093 height 111
click at [138, 340] on button "Designs" at bounding box center [129, 358] width 156 height 52
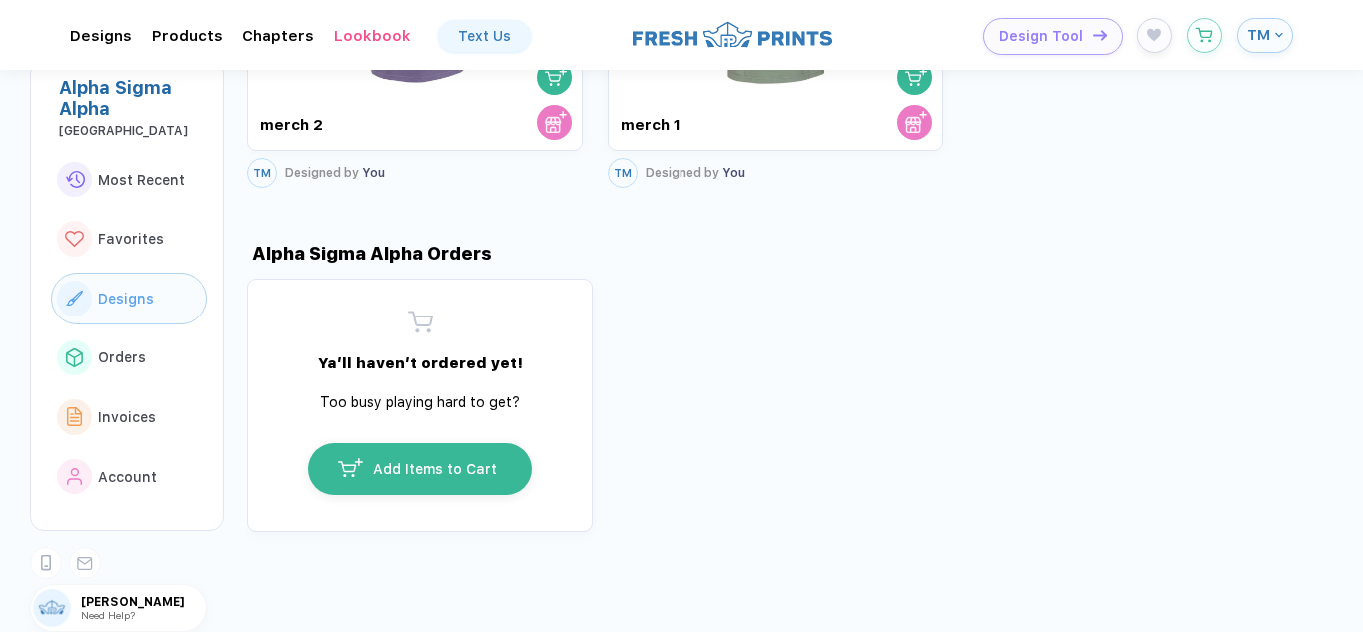
scroll to position [1075, 0]
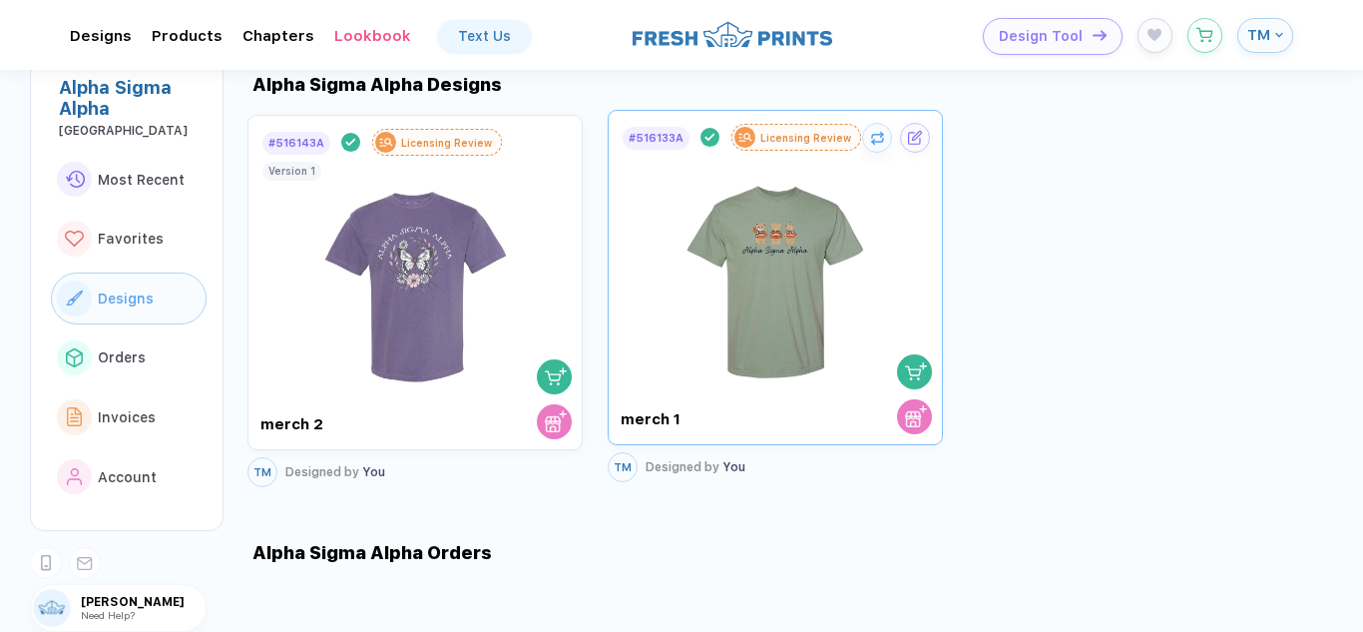
click at [753, 236] on img at bounding box center [775, 269] width 224 height 234
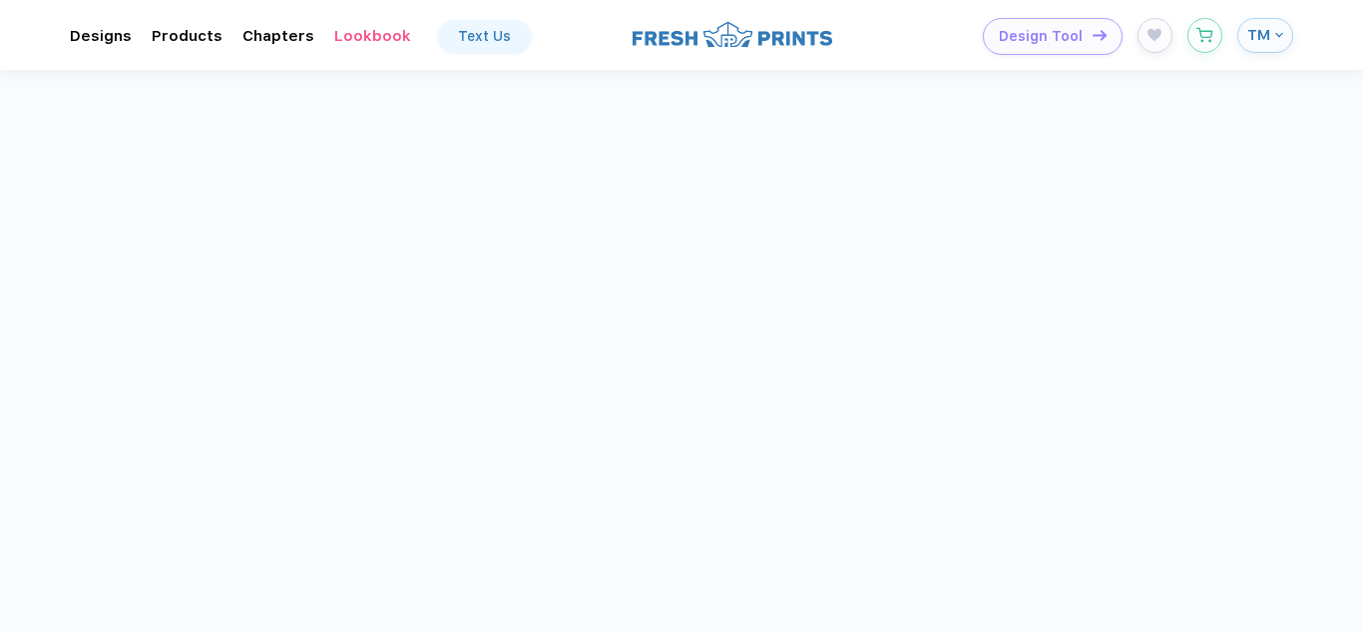
click at [505, 481] on img at bounding box center [403, 545] width 387 height 313
click at [354, 501] on img at bounding box center [403, 545] width 387 height 313
click at [700, 390] on img at bounding box center [686, 387] width 60 height 60
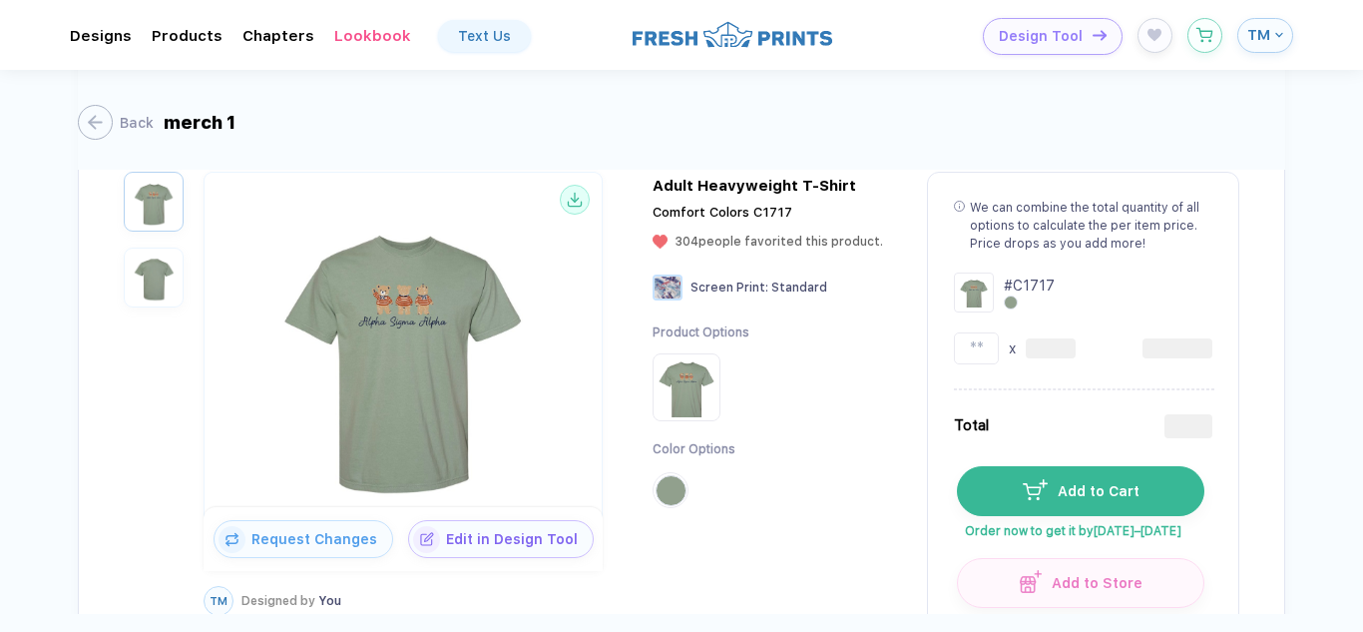
click at [149, 205] on img "button" at bounding box center [154, 202] width 50 height 50
click at [578, 206] on icon at bounding box center [574, 204] width 13 height 4
click at [109, 121] on button "Back" at bounding box center [110, 122] width 76 height 35
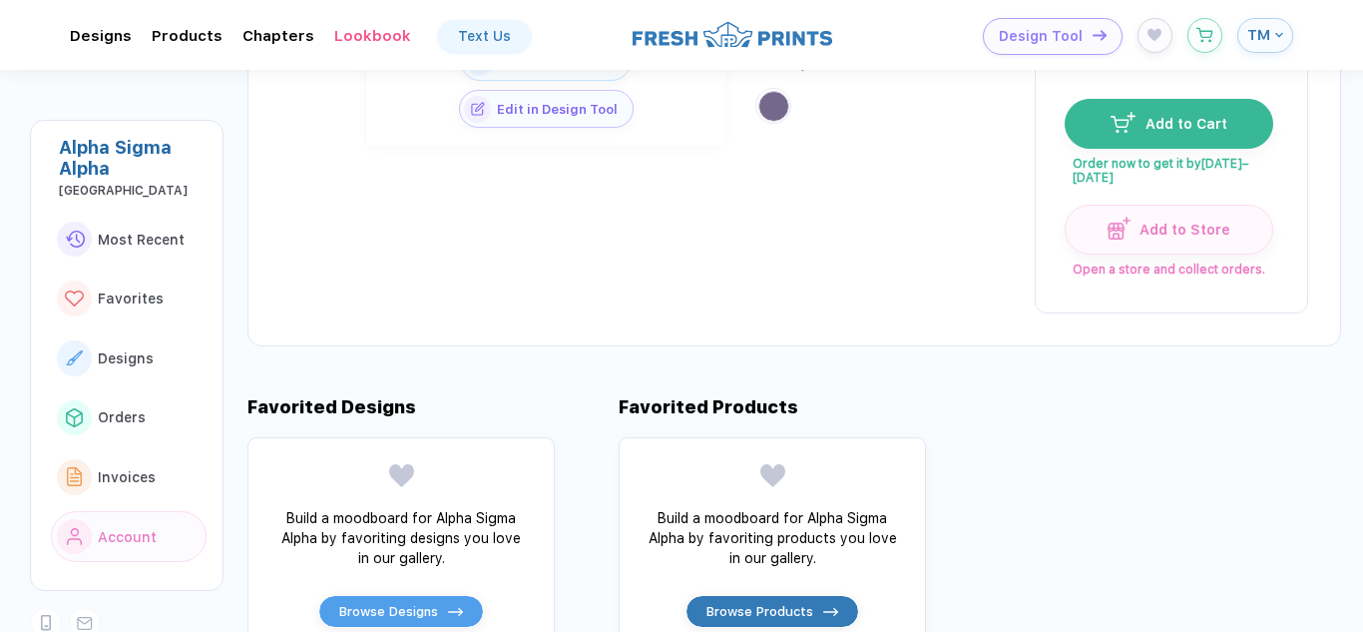
scroll to position [200, 0]
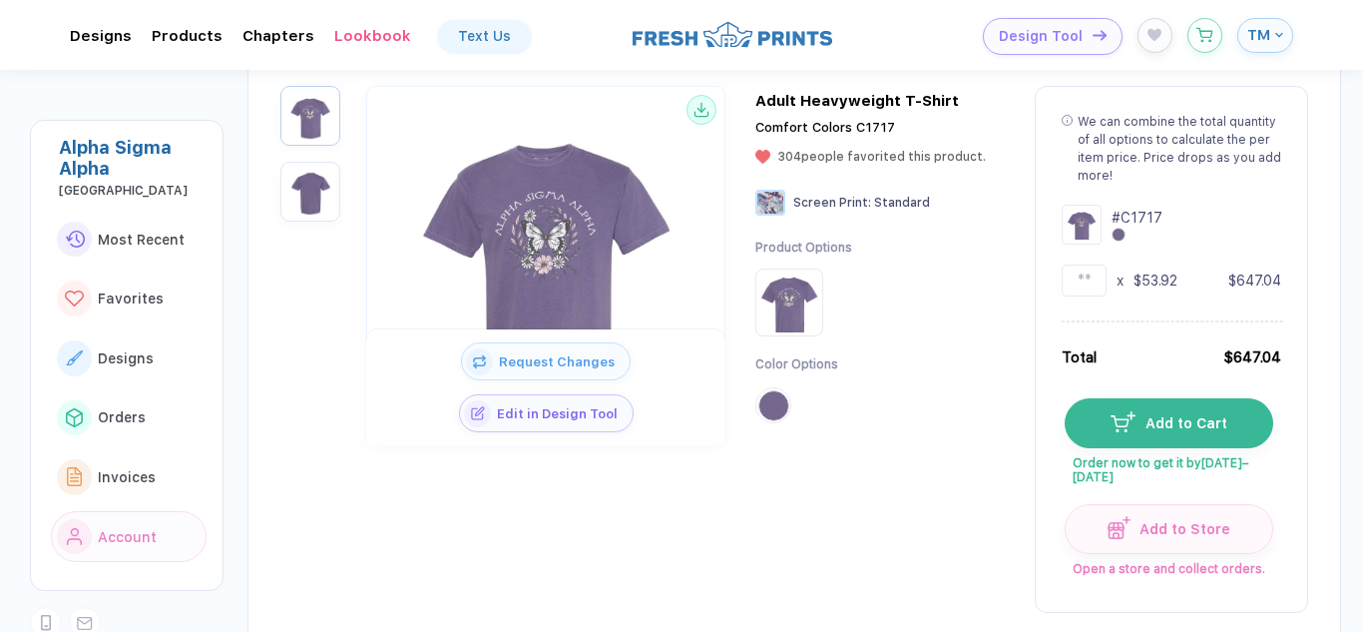
click at [685, 111] on img at bounding box center [545, 255] width 319 height 319
click at [695, 111] on icon at bounding box center [700, 109] width 13 height 4
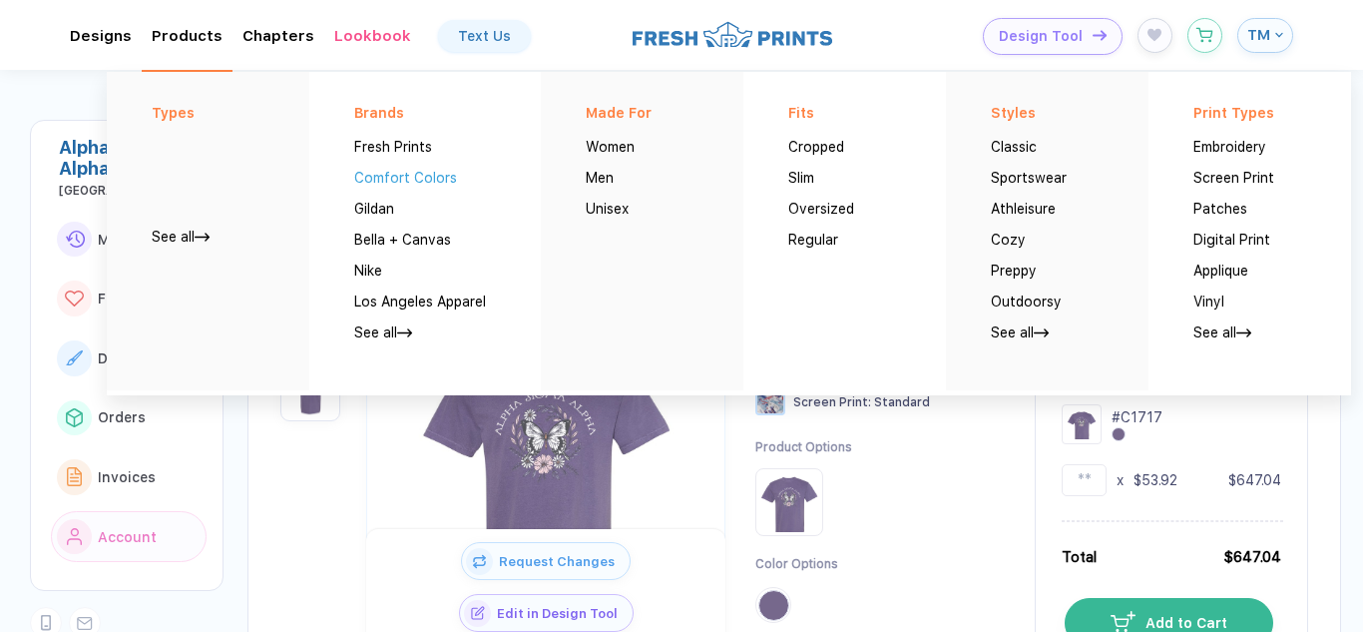
click at [402, 177] on button "Comfort Colors" at bounding box center [405, 170] width 103 height 31
